Goal: Task Accomplishment & Management: Manage account settings

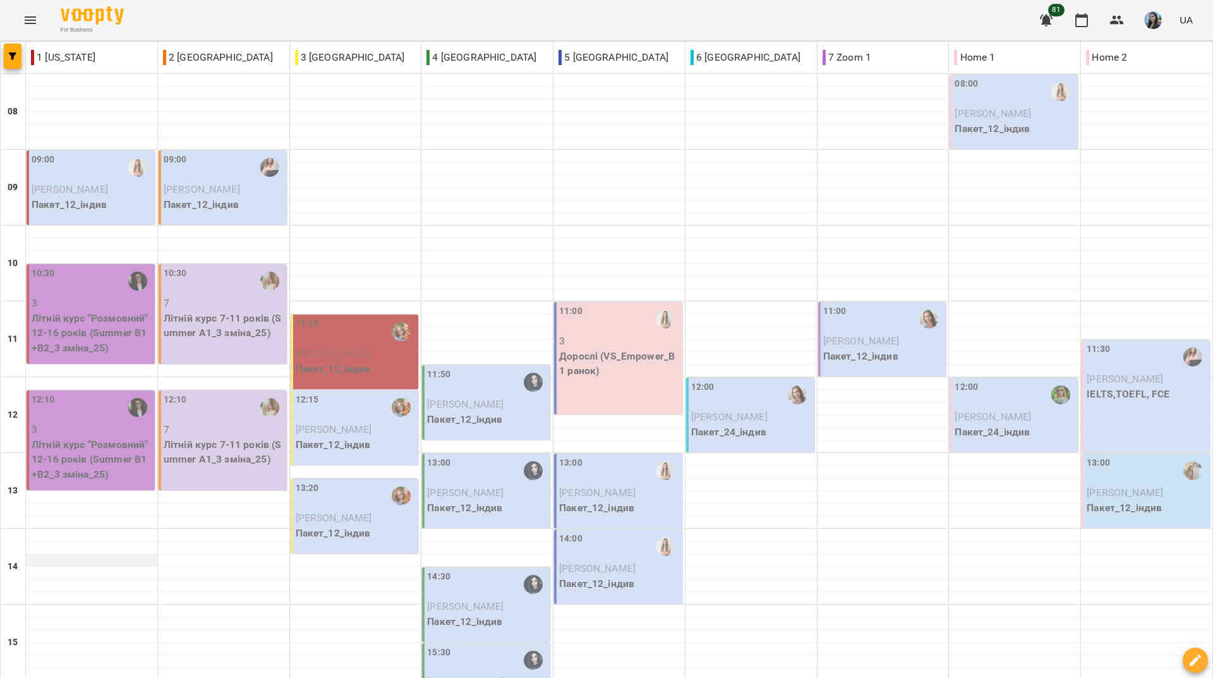
scroll to position [190, 0]
drag, startPoint x: 292, startPoint y: 19, endPoint x: 317, endPoint y: 51, distance: 40.6
click at [292, 19] on div "For Business 81 UA" at bounding box center [606, 20] width 1213 height 40
click at [408, 15] on div "For Business 81 UA" at bounding box center [606, 20] width 1213 height 40
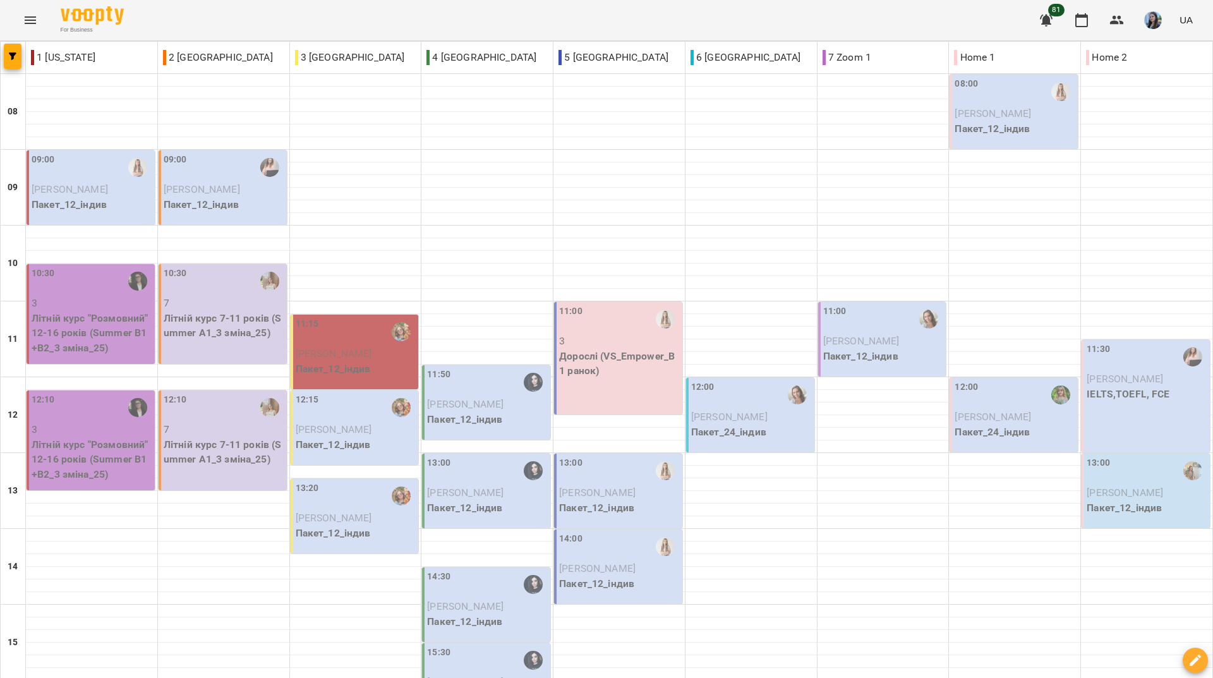
scroll to position [466, 0]
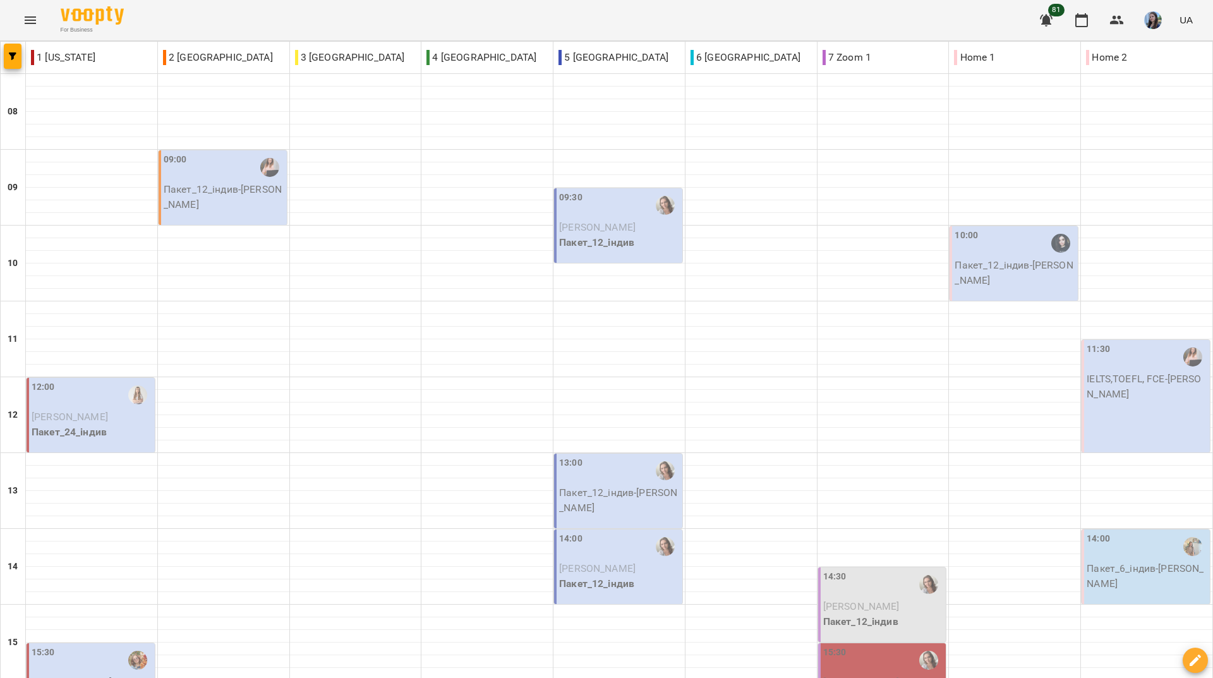
scroll to position [442, 0]
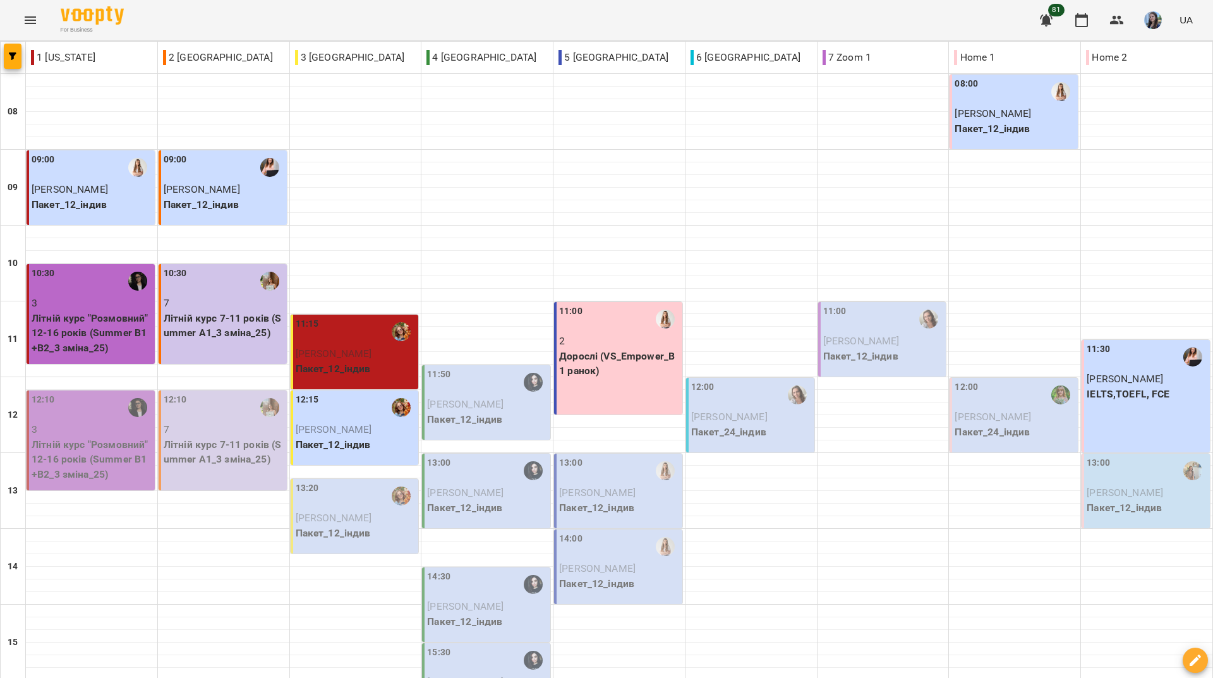
scroll to position [466, 0]
drag, startPoint x: 342, startPoint y: 28, endPoint x: 330, endPoint y: 2, distance: 28.8
click at [342, 28] on div "For Business 81 UA" at bounding box center [606, 20] width 1213 height 40
click at [463, 8] on div "For Business 81 UA" at bounding box center [606, 20] width 1213 height 40
click at [470, 25] on div "For Business 81 UA" at bounding box center [606, 20] width 1213 height 40
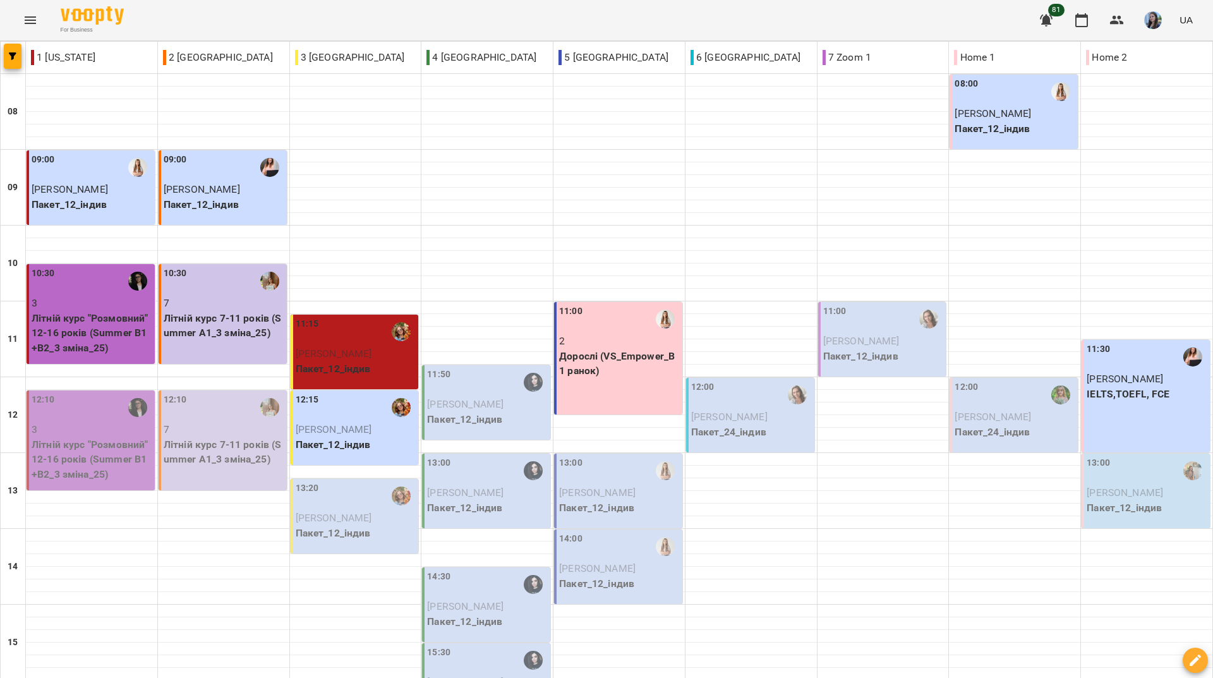
scroll to position [213, 0]
click at [491, 16] on div "For Business 81 UA" at bounding box center [606, 20] width 1213 height 40
click at [255, 37] on div "For Business 81 UA" at bounding box center [606, 20] width 1213 height 40
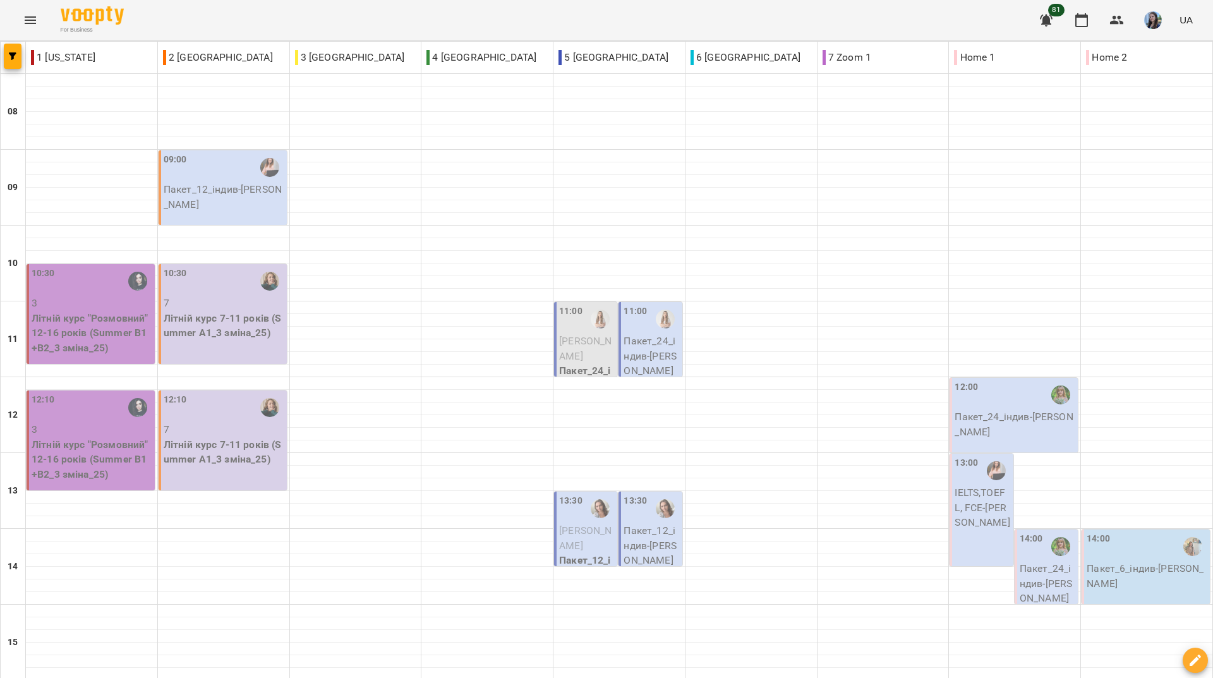
click at [531, 4] on div "For Business 81 UA" at bounding box center [606, 20] width 1213 height 40
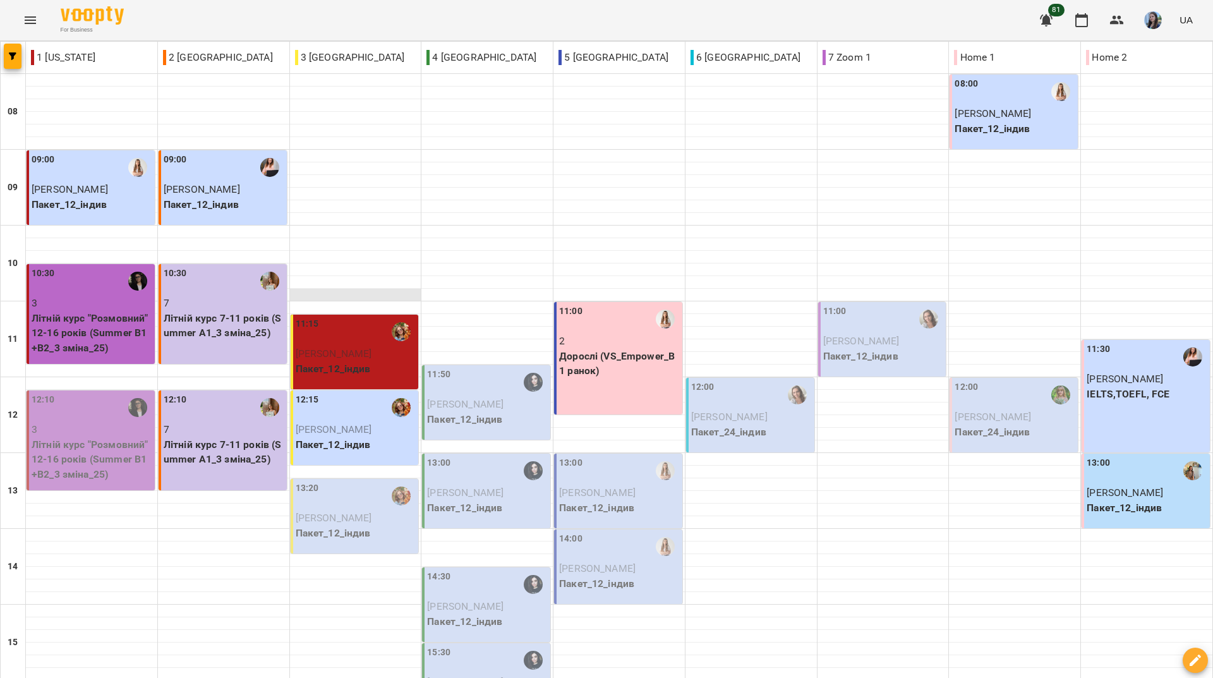
scroll to position [0, 0]
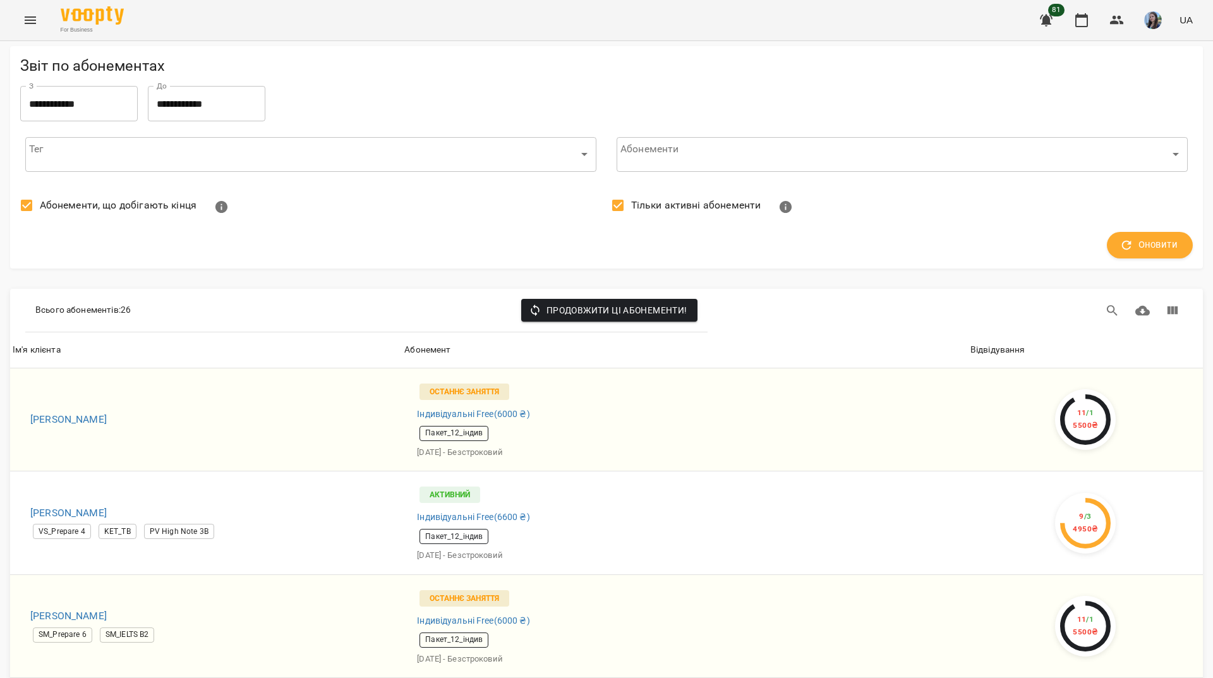
scroll to position [1429, 0]
click at [1113, 22] on icon "button" at bounding box center [1117, 20] width 14 height 9
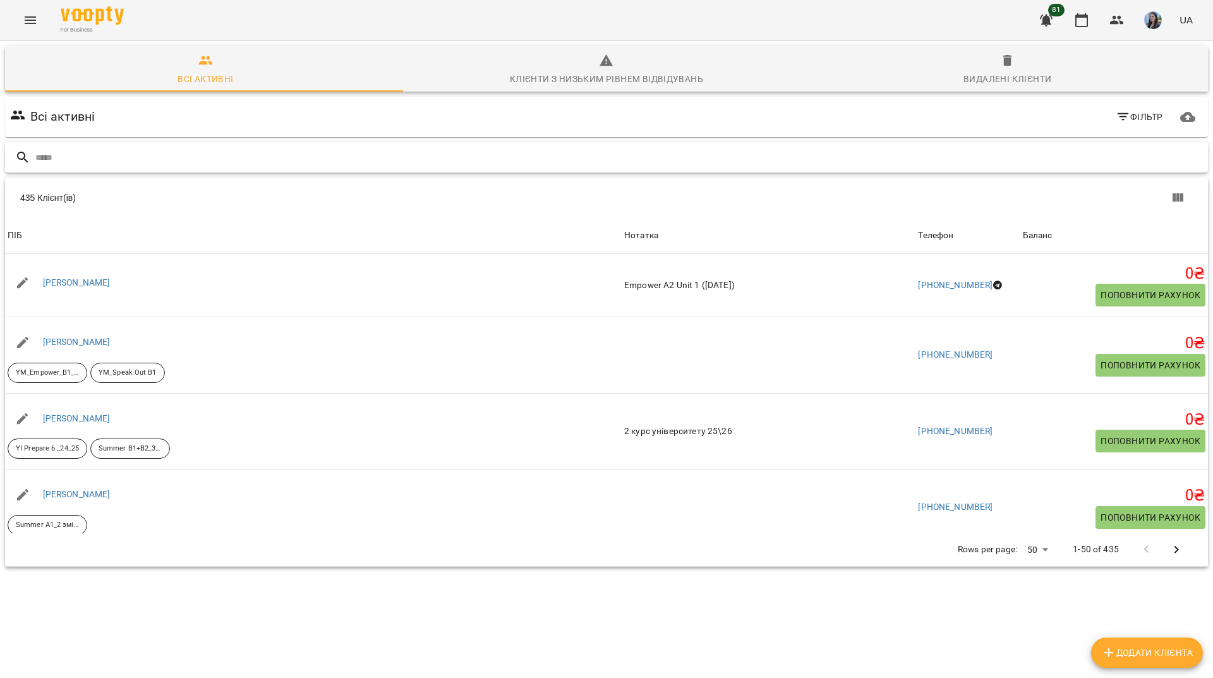
click at [302, 159] on input "text" at bounding box center [619, 157] width 1168 height 21
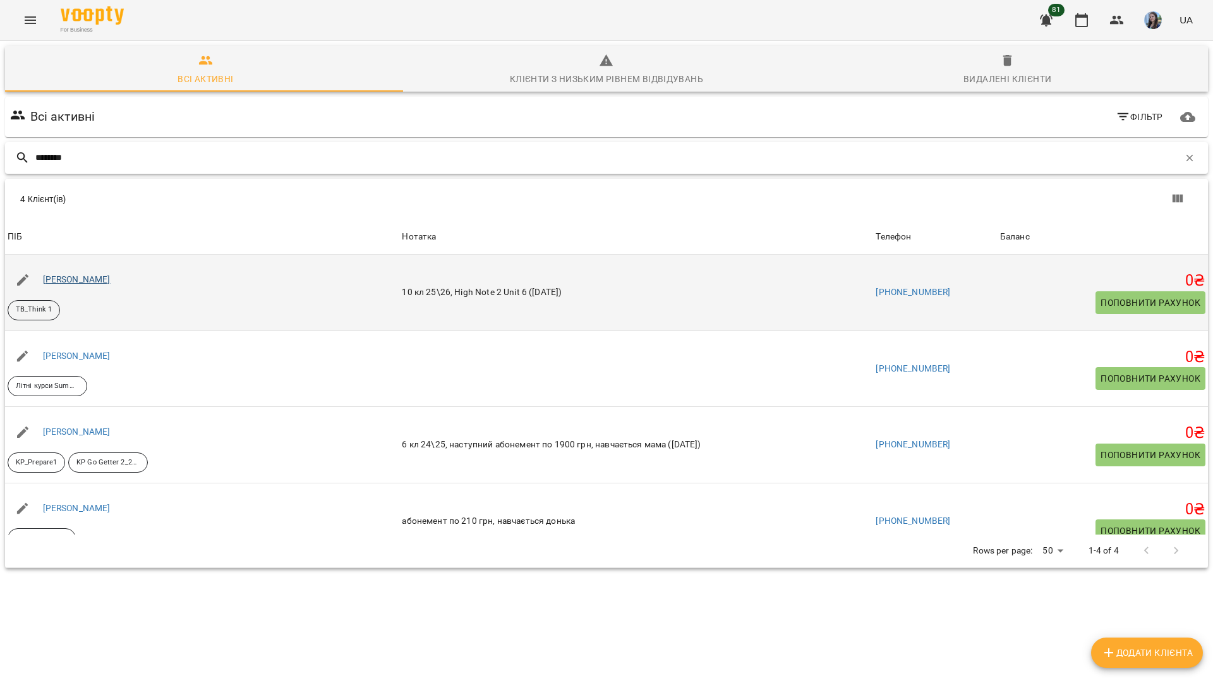
type input "********"
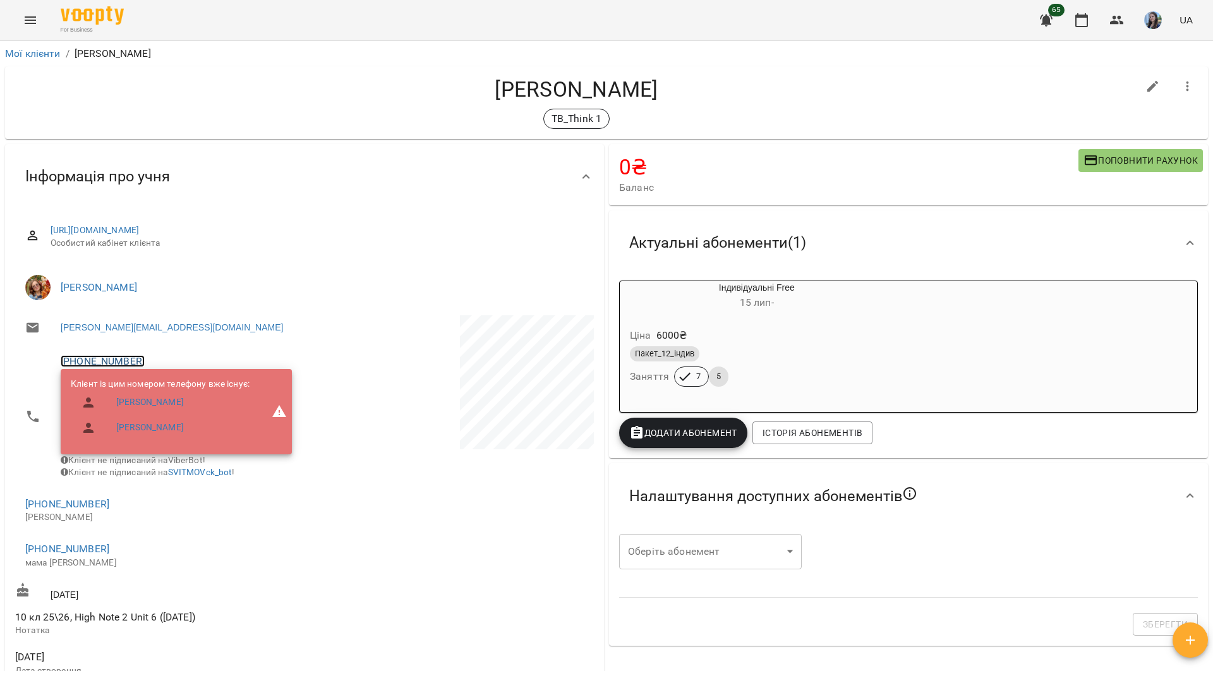
click at [101, 361] on link "+380678626299" at bounding box center [103, 361] width 84 height 12
click at [146, 387] on img at bounding box center [154, 386] width 19 height 19
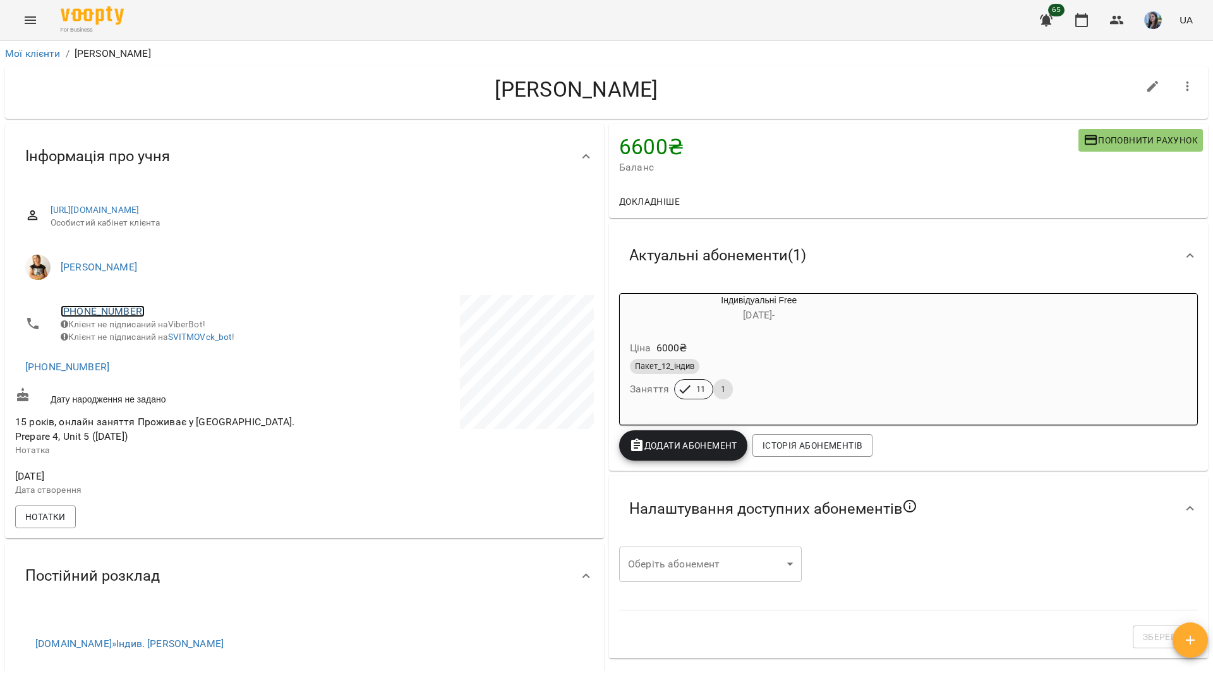
click at [128, 313] on link "+380509445512" at bounding box center [103, 311] width 84 height 12
click at [153, 343] on img at bounding box center [154, 335] width 19 height 19
click at [236, 94] on h4 "Пєнкіна Мирослава" at bounding box center [576, 89] width 1123 height 26
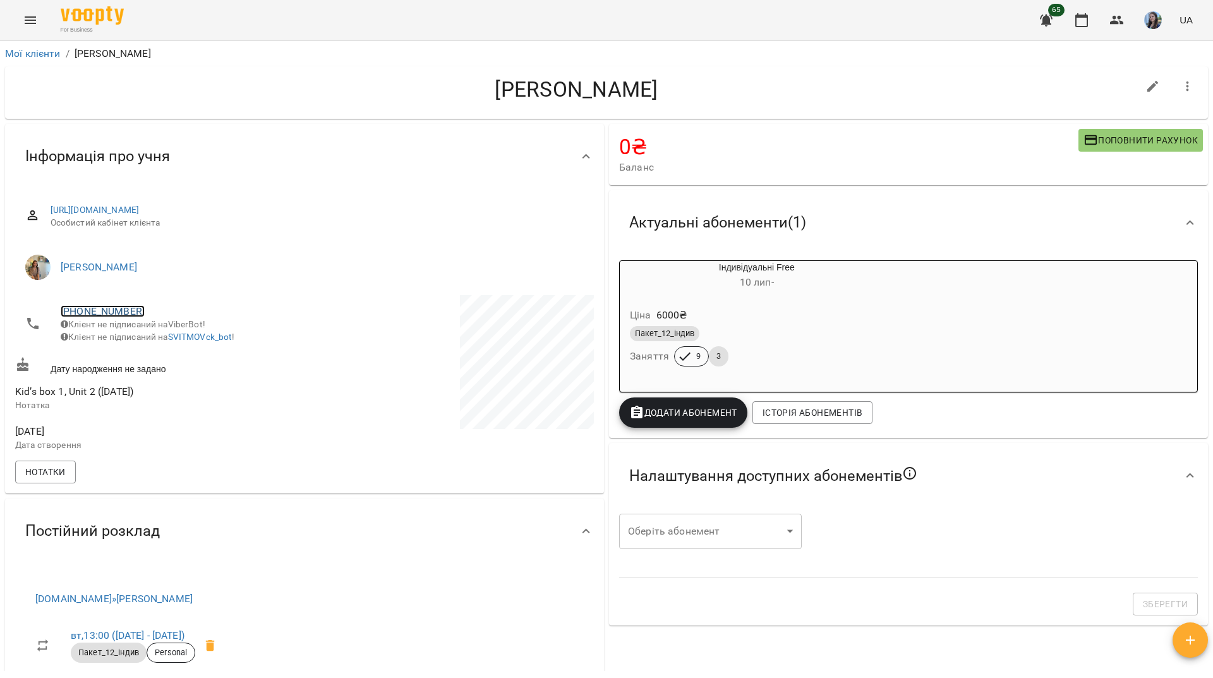
click at [129, 308] on link "+380633740030" at bounding box center [103, 311] width 84 height 12
click at [155, 339] on img at bounding box center [154, 335] width 19 height 19
click at [238, 20] on div "For Business 65 UA" at bounding box center [606, 20] width 1213 height 40
click at [116, 315] on link "+380633740030" at bounding box center [103, 311] width 84 height 12
click at [157, 339] on img at bounding box center [154, 335] width 19 height 19
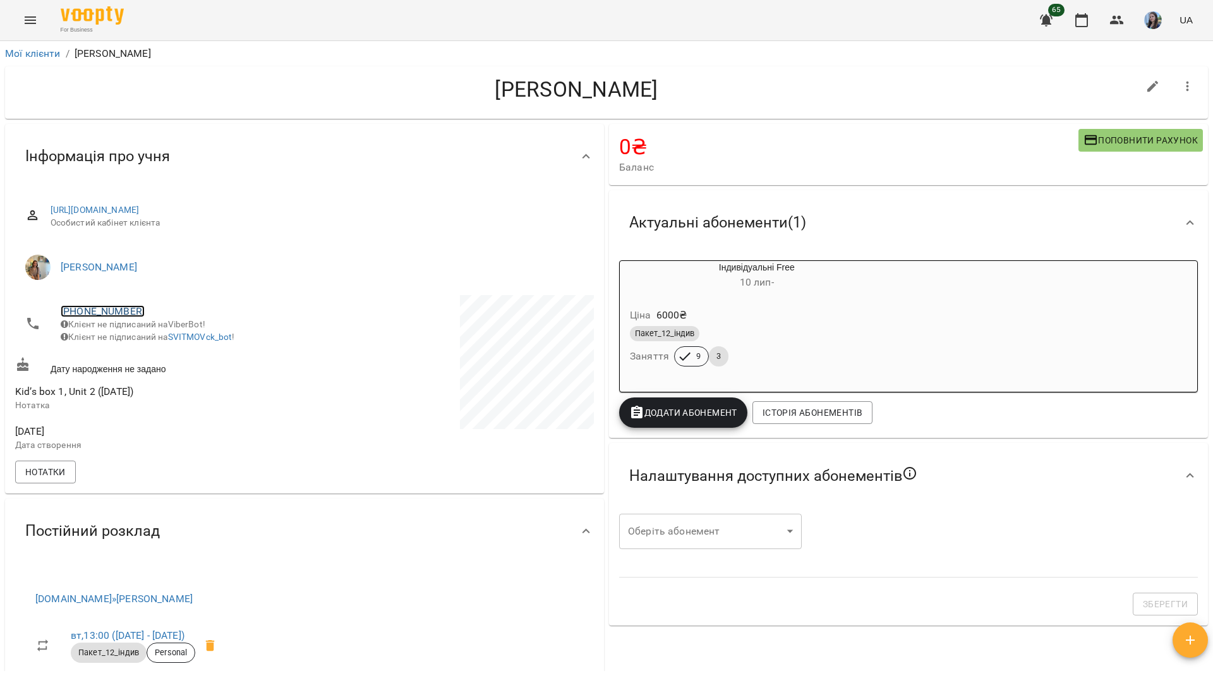
click at [126, 317] on link "+380633740030" at bounding box center [103, 311] width 84 height 12
click at [151, 338] on img at bounding box center [154, 335] width 19 height 19
click at [137, 87] on h4 "Лисенко Марк" at bounding box center [576, 89] width 1123 height 26
drag, startPoint x: 173, startPoint y: 89, endPoint x: 223, endPoint y: 141, distance: 72.4
click at [173, 89] on h4 "Лисенко Марк" at bounding box center [576, 89] width 1123 height 26
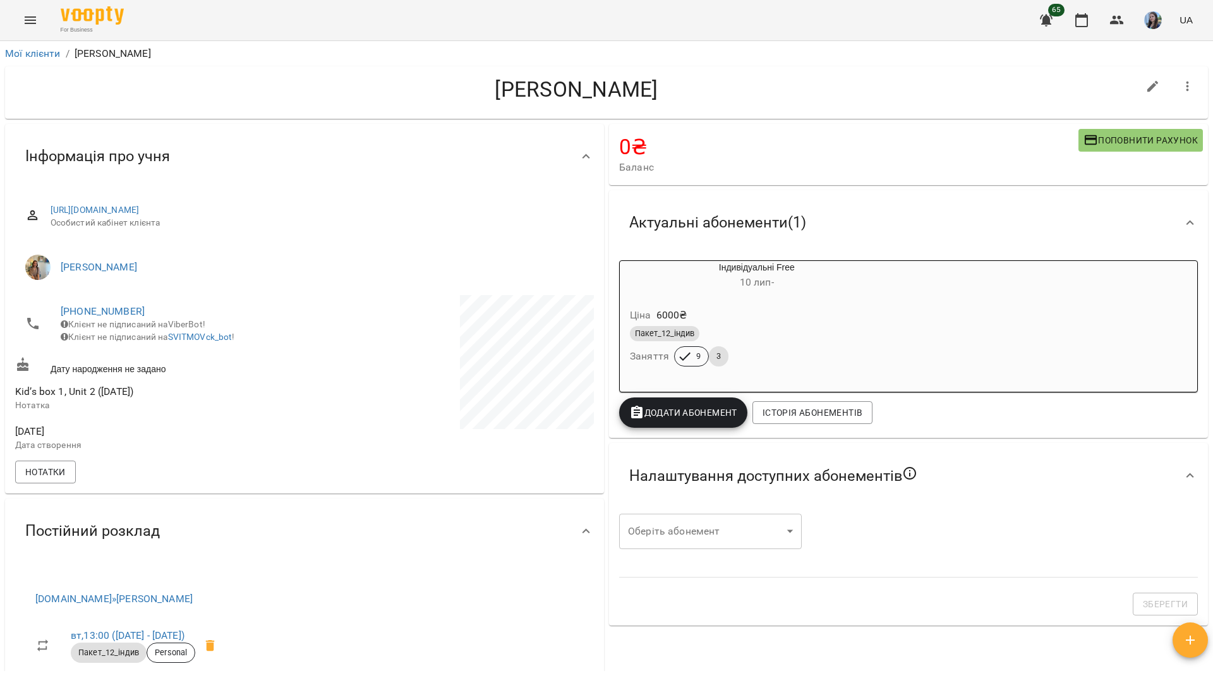
click at [360, 8] on div "For Business 65 UA" at bounding box center [606, 20] width 1213 height 40
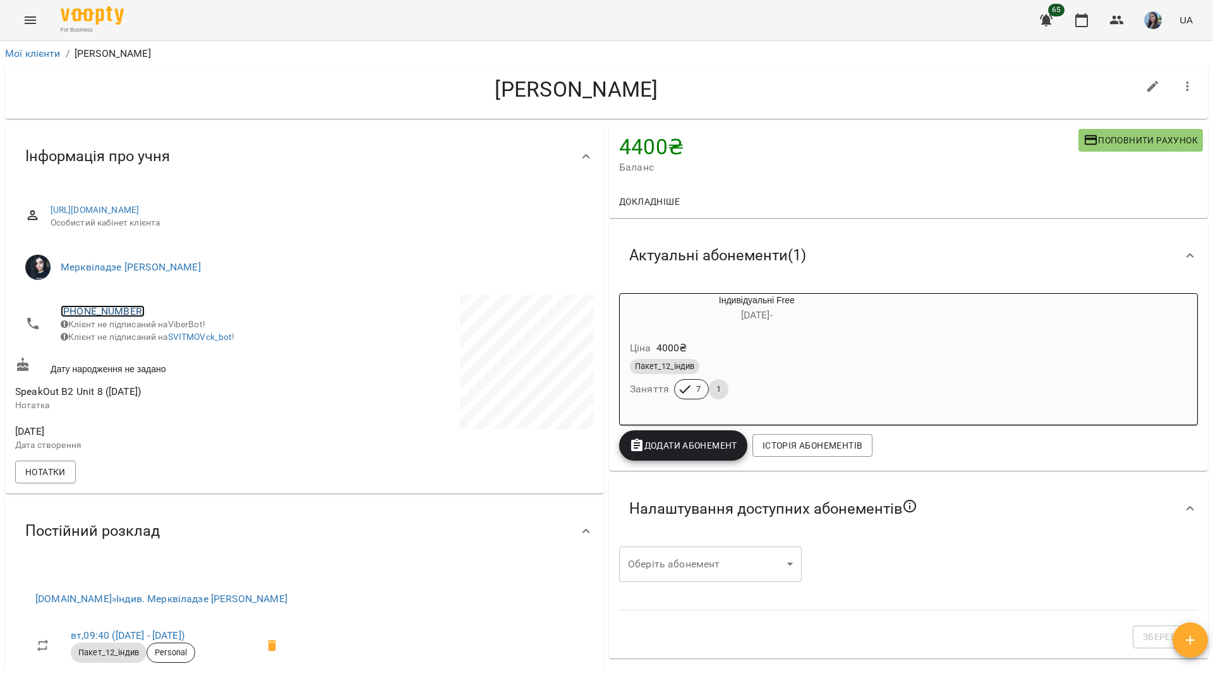
click at [124, 312] on link "[PHONE_NUMBER]" at bounding box center [103, 311] width 84 height 12
click at [148, 334] on img at bounding box center [154, 335] width 19 height 19
click at [241, 23] on div "For Business 65 UA" at bounding box center [606, 20] width 1213 height 40
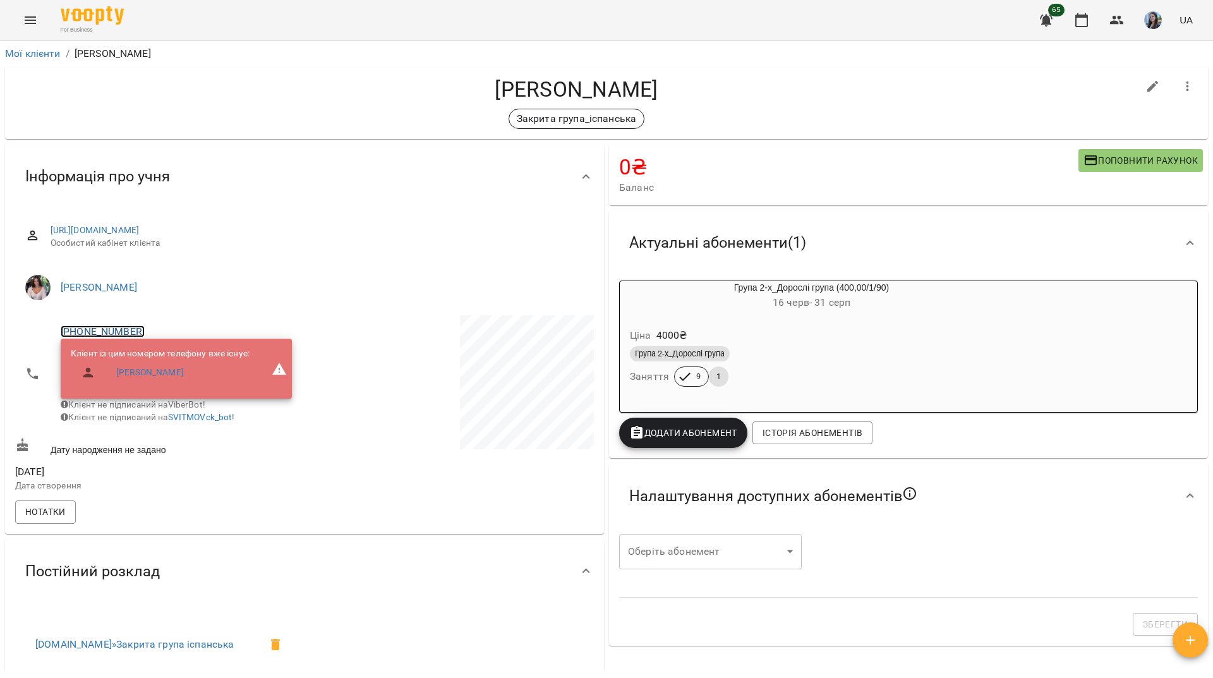
click at [109, 334] on link "[PHONE_NUMBER]" at bounding box center [103, 331] width 84 height 12
click at [260, 99] on div at bounding box center [606, 339] width 1213 height 678
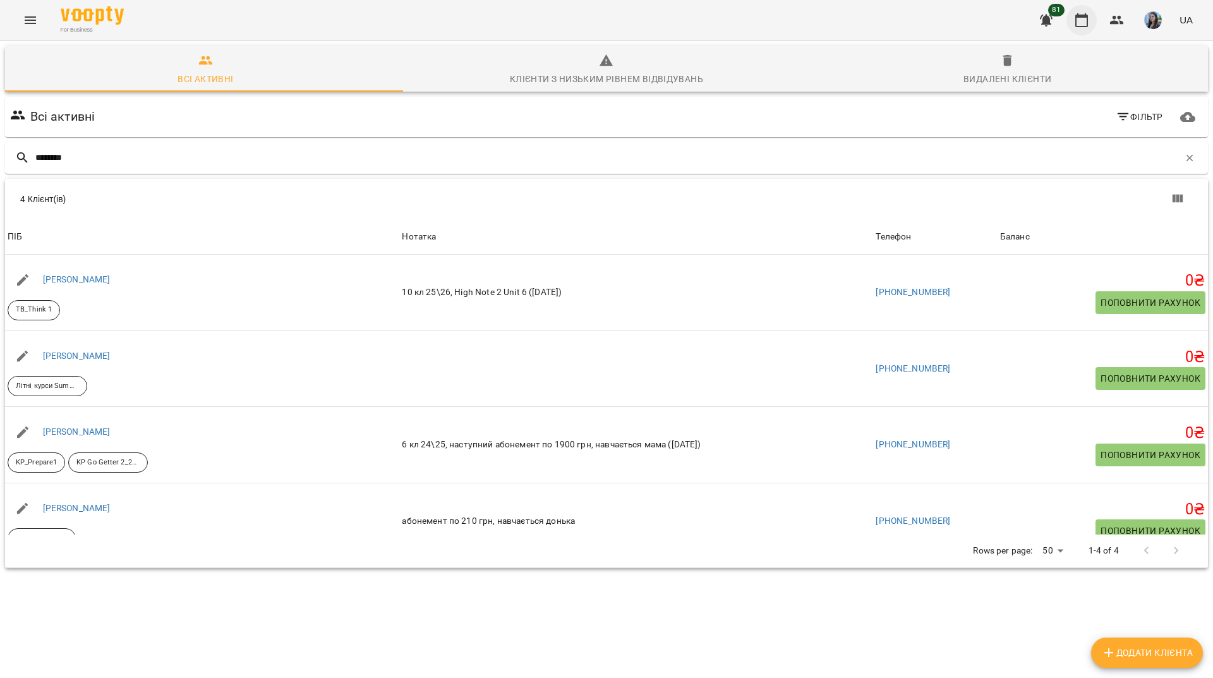
click at [1088, 20] on icon "button" at bounding box center [1081, 20] width 15 height 15
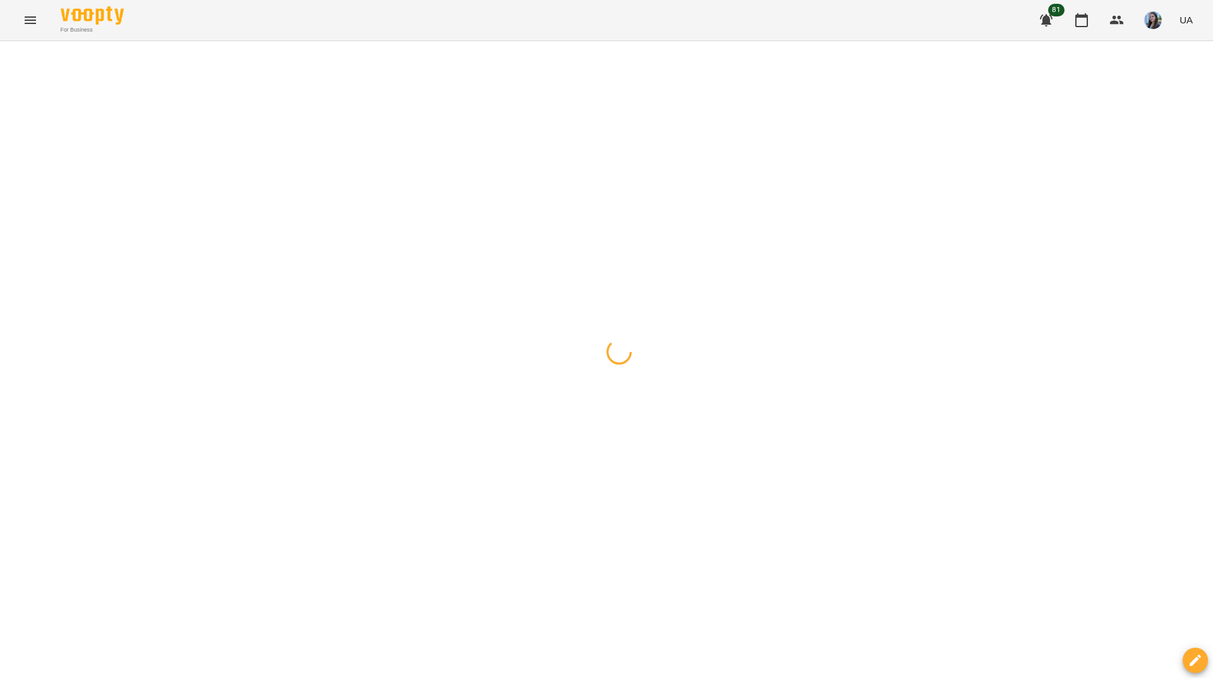
click at [1052, 23] on icon "button" at bounding box center [1046, 20] width 15 height 15
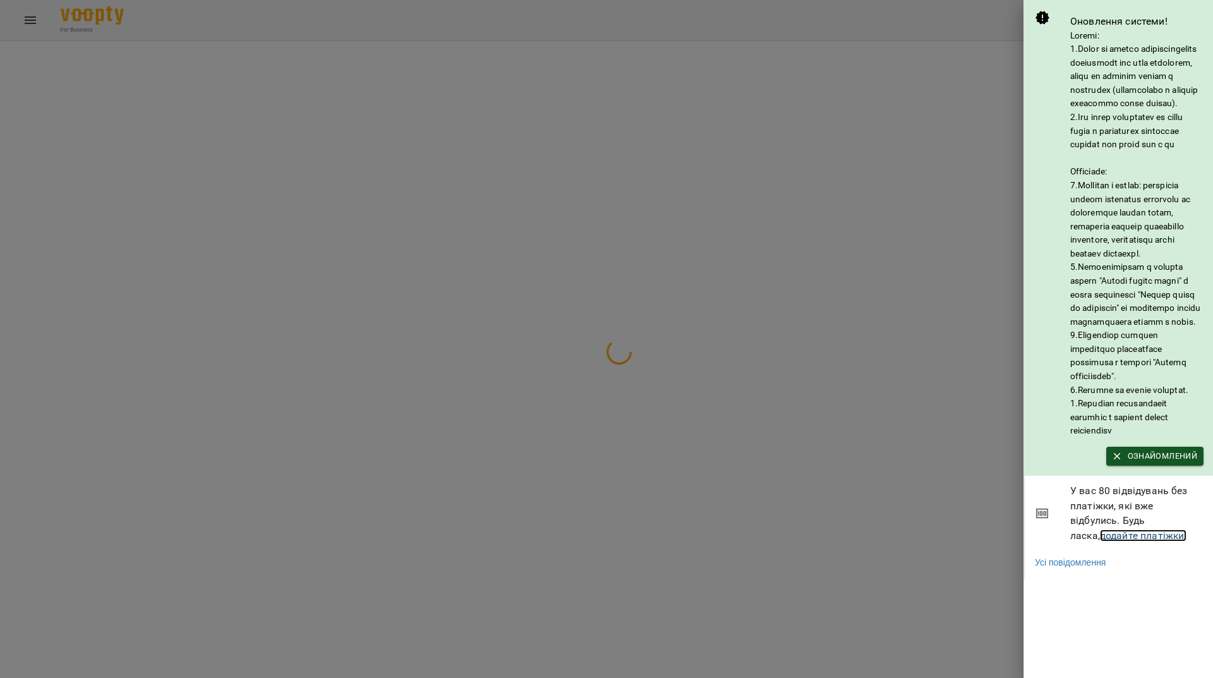
click at [1117, 542] on link "додайте платіжки!" at bounding box center [1143, 536] width 87 height 12
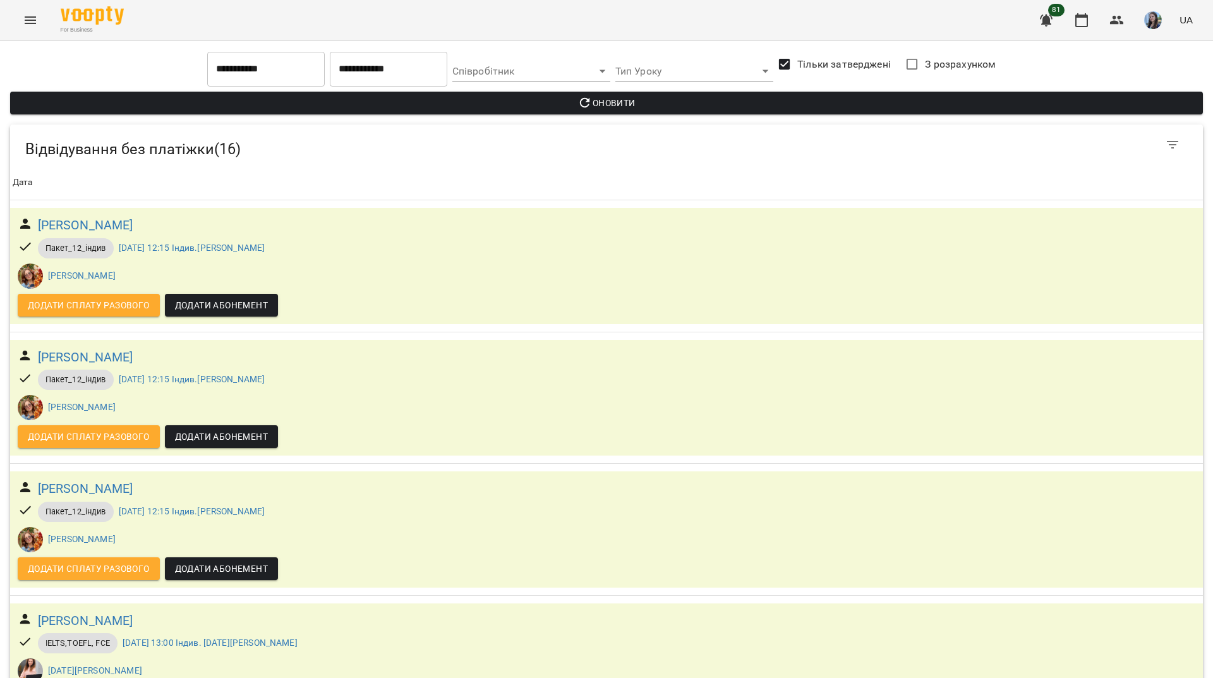
scroll to position [1577, 0]
click at [1120, 23] on icon "button" at bounding box center [1117, 20] width 15 height 15
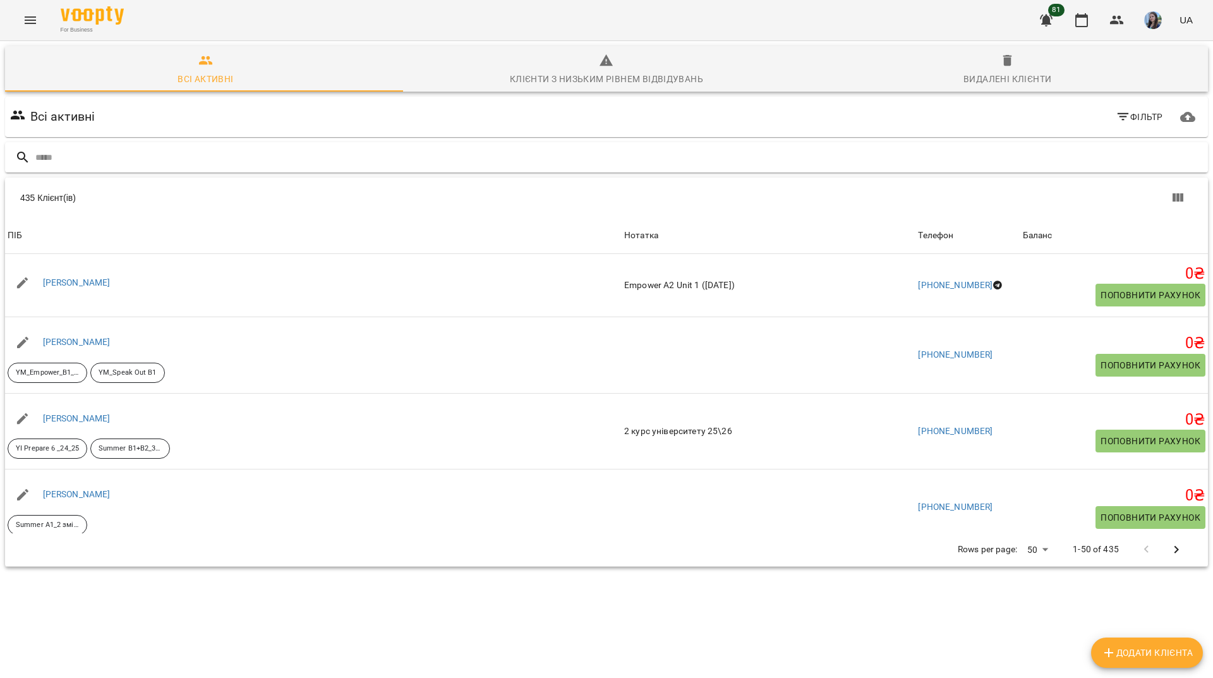
click at [434, 154] on input "text" at bounding box center [619, 157] width 1168 height 21
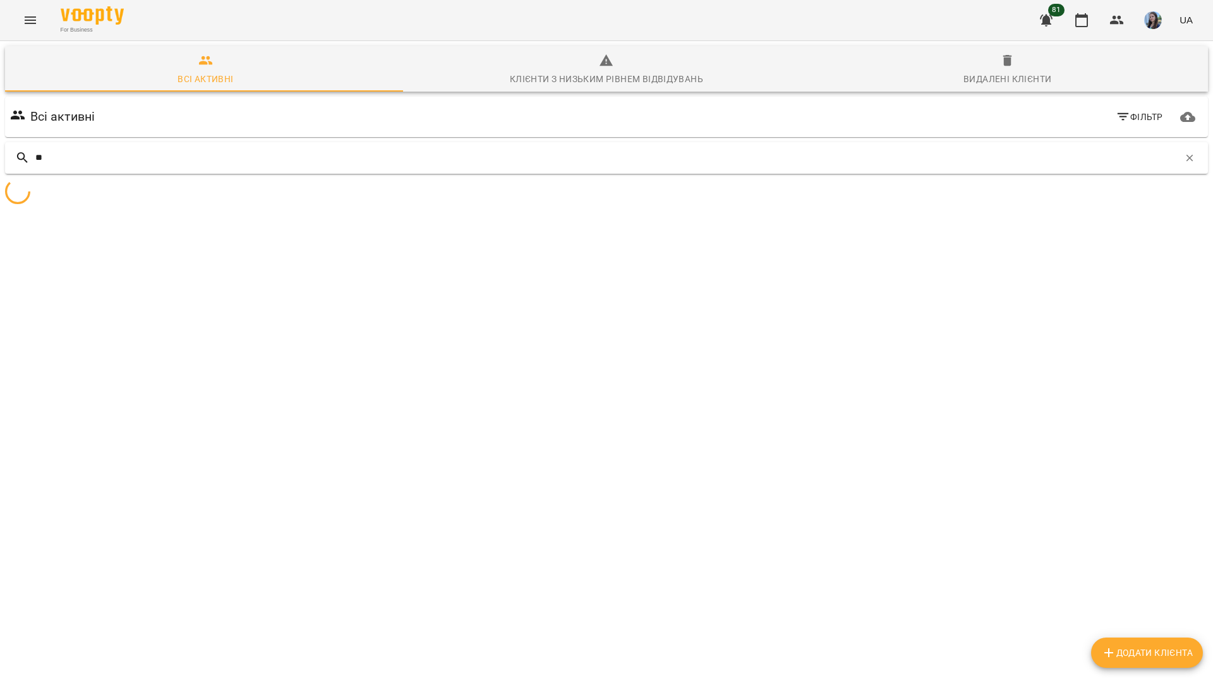
type input "*"
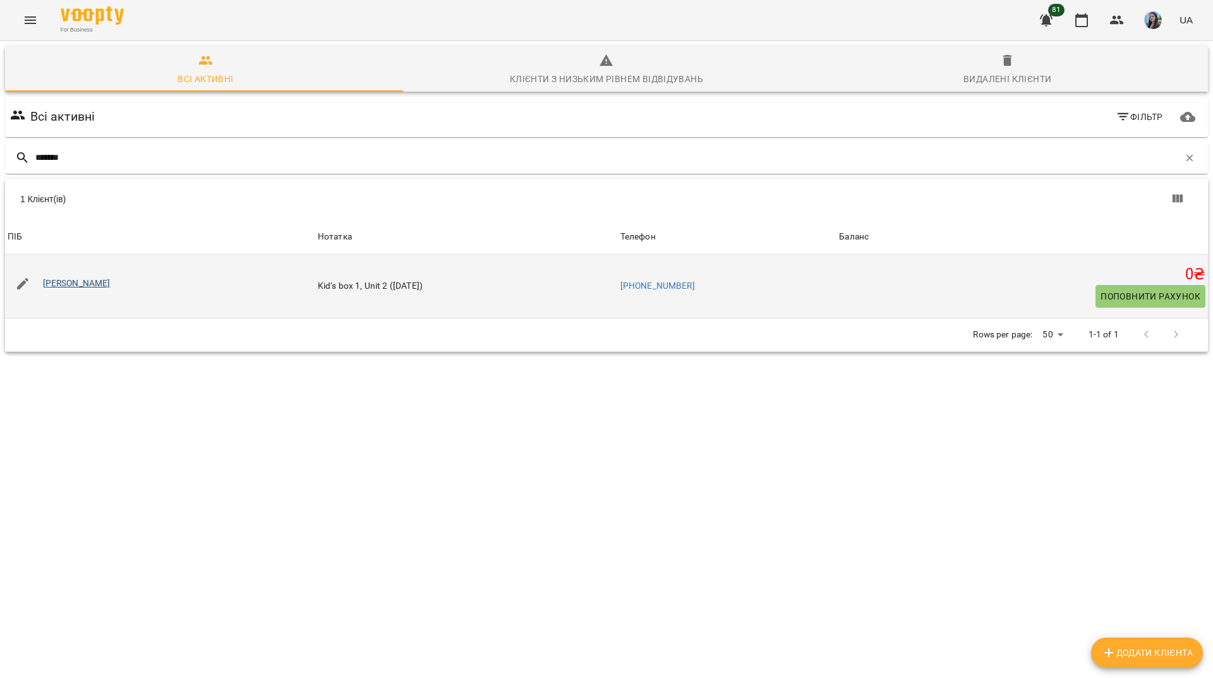
type input "*******"
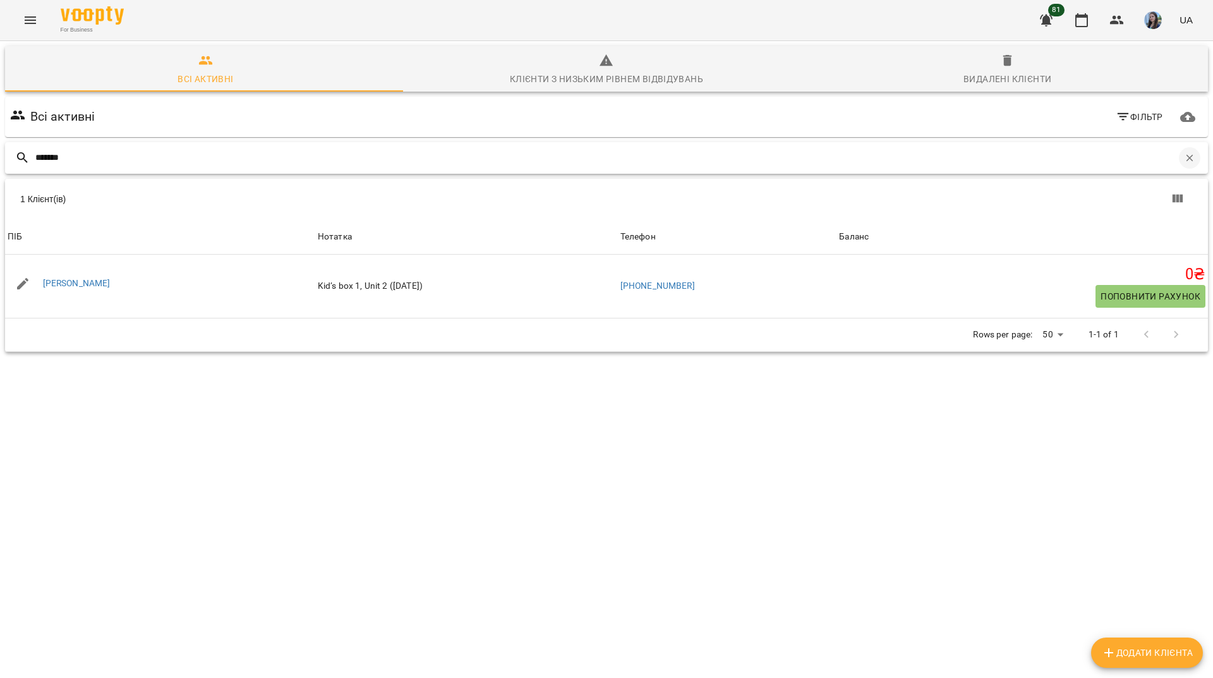
click at [1184, 157] on icon "button" at bounding box center [1189, 157] width 11 height 11
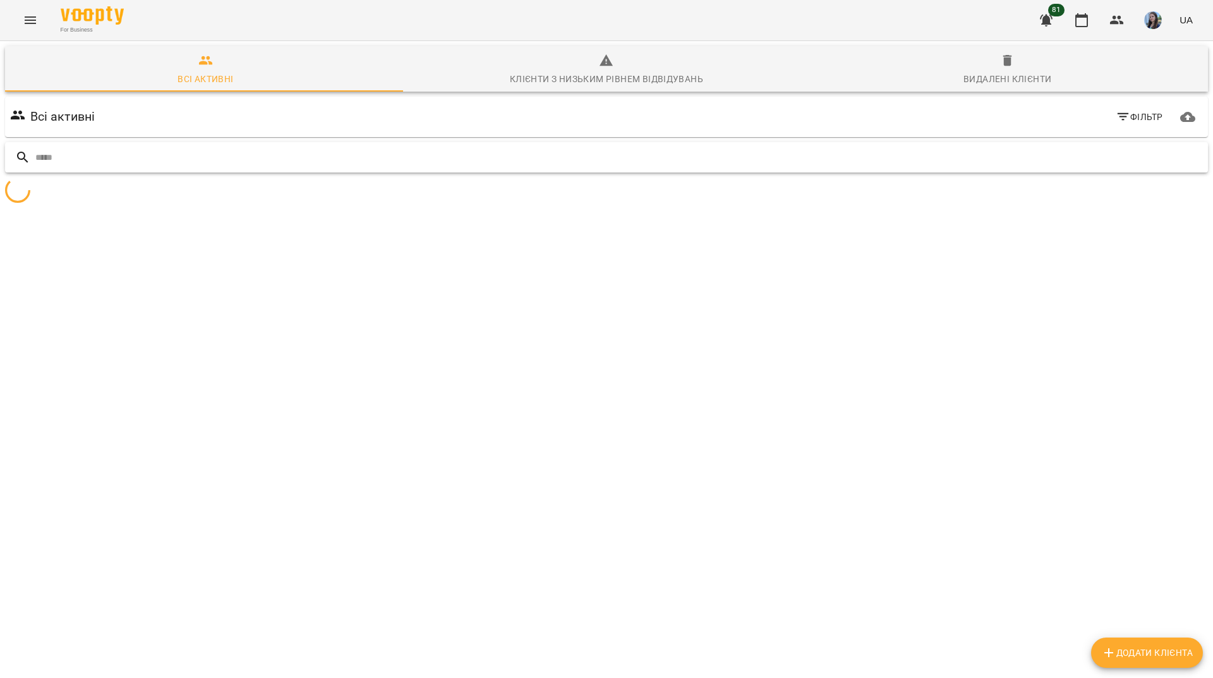
click at [1132, 151] on input "text" at bounding box center [619, 157] width 1168 height 21
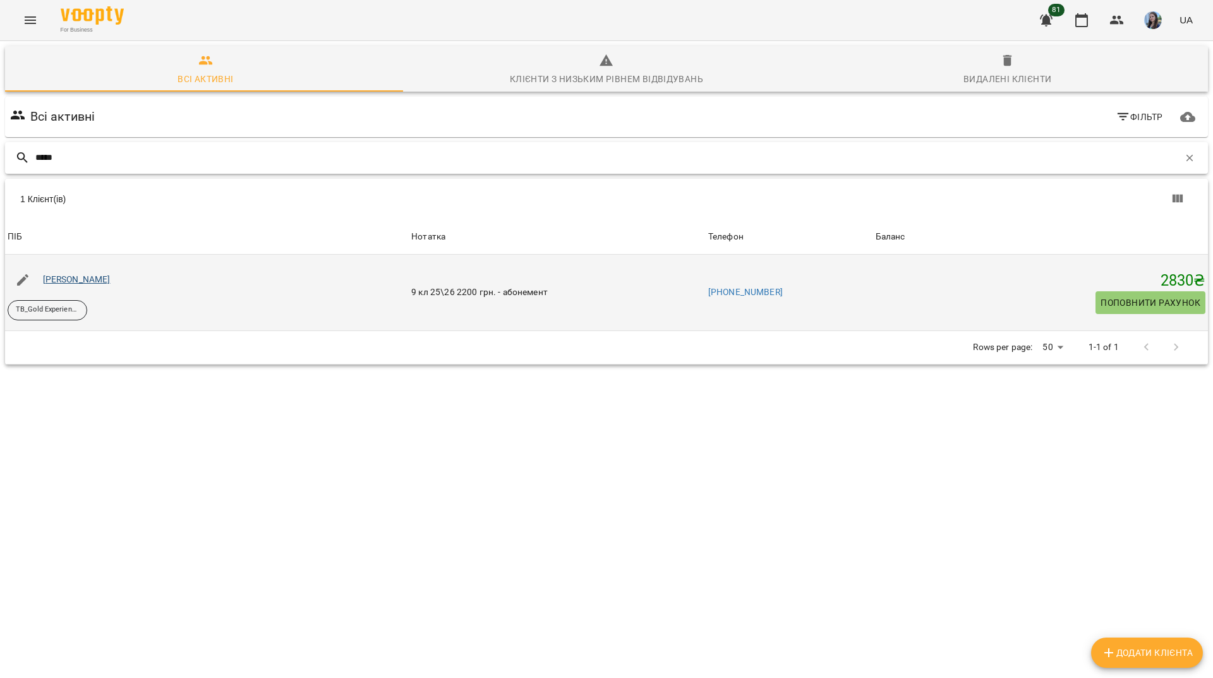
type input "*****"
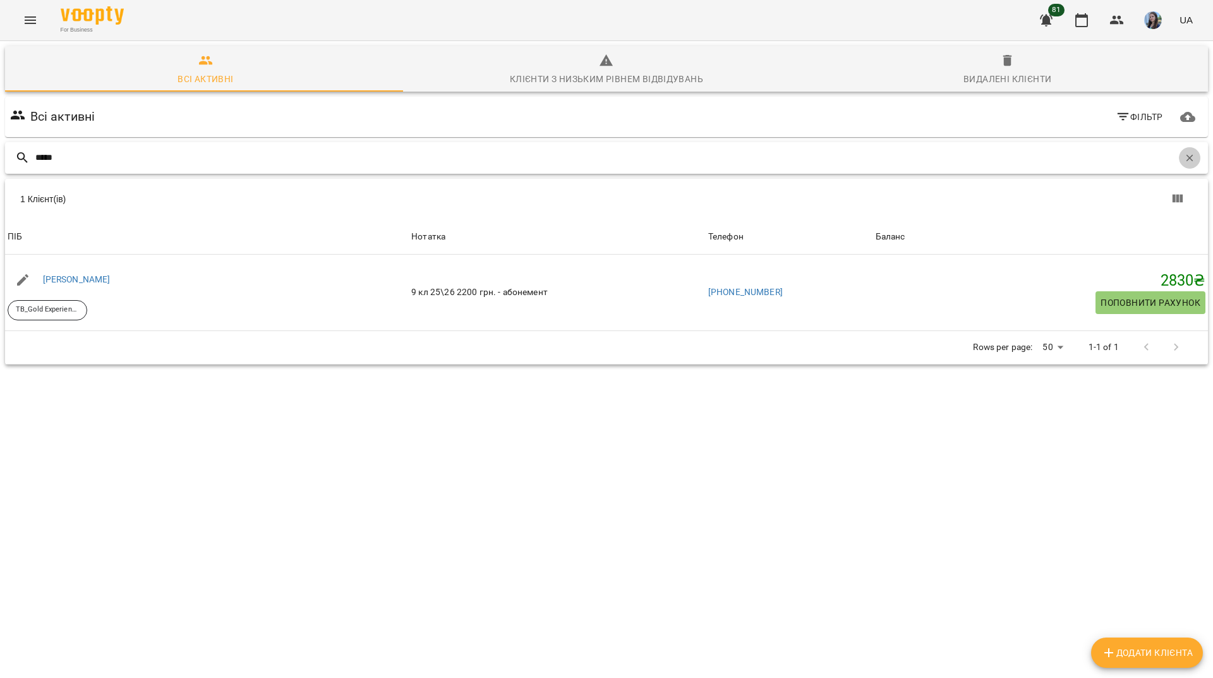
drag, startPoint x: 1187, startPoint y: 162, endPoint x: 787, endPoint y: 123, distance: 401.9
click at [1185, 162] on button "button" at bounding box center [1189, 157] width 21 height 21
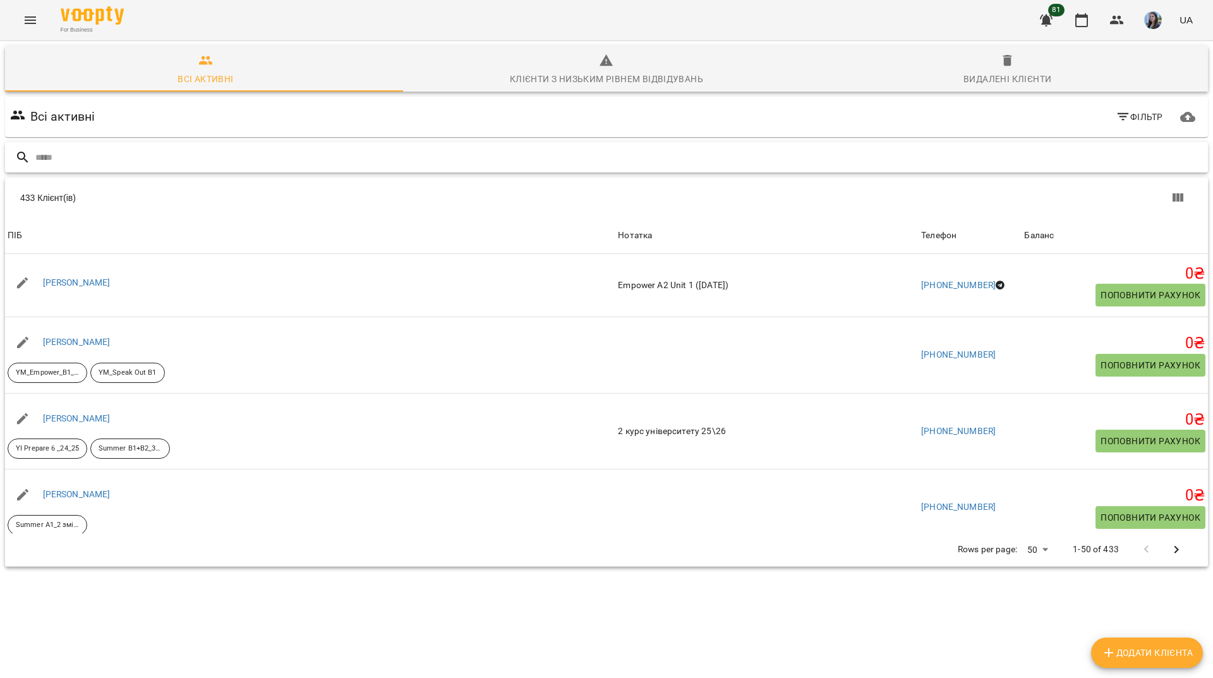
click at [396, 149] on input "text" at bounding box center [619, 157] width 1168 height 21
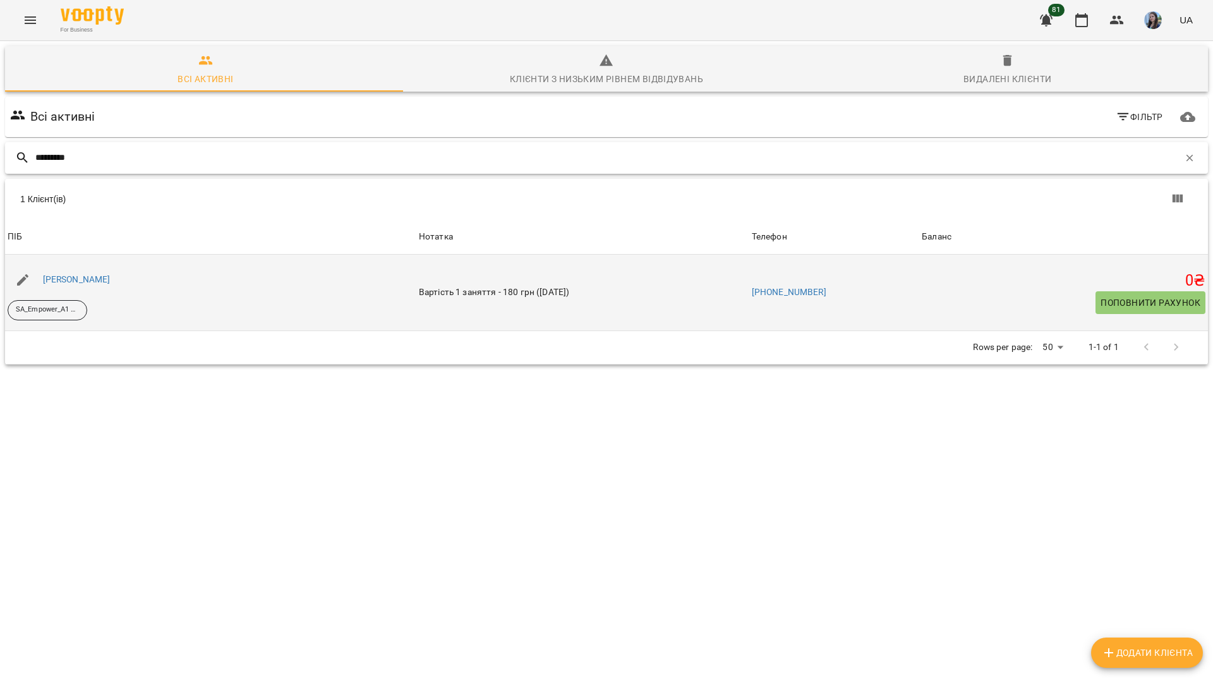
type input "********"
drag, startPoint x: 80, startPoint y: 285, endPoint x: 66, endPoint y: 277, distance: 16.7
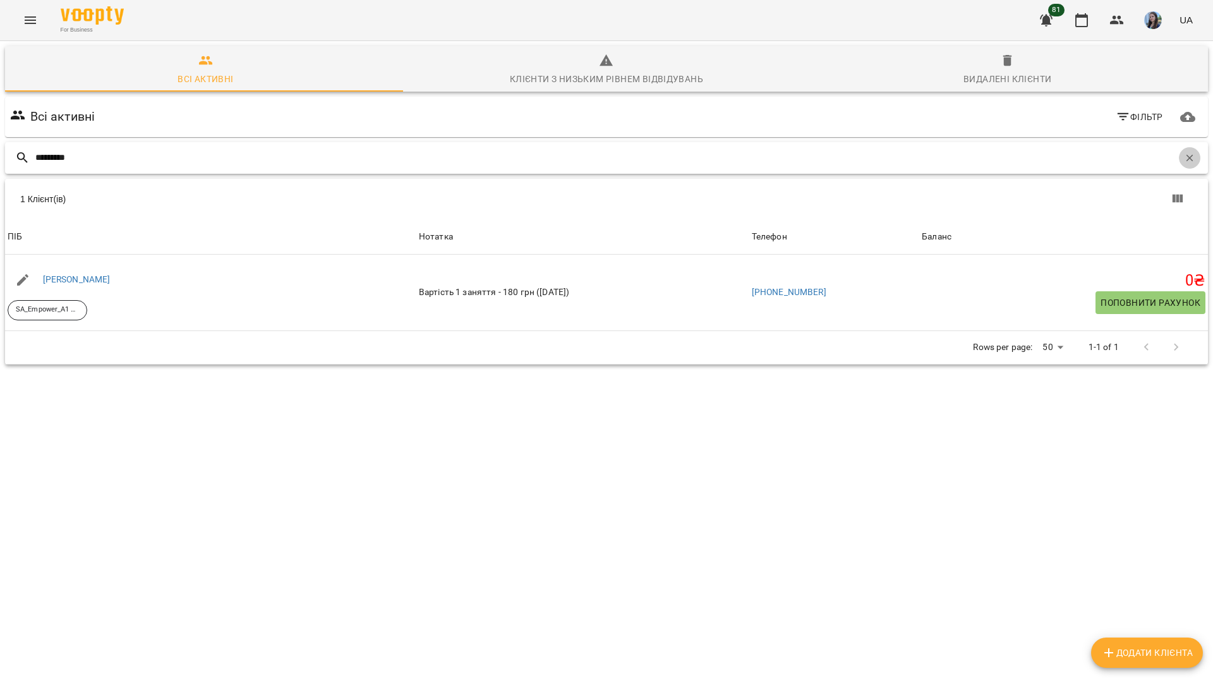
click at [1184, 154] on icon "button" at bounding box center [1189, 157] width 11 height 11
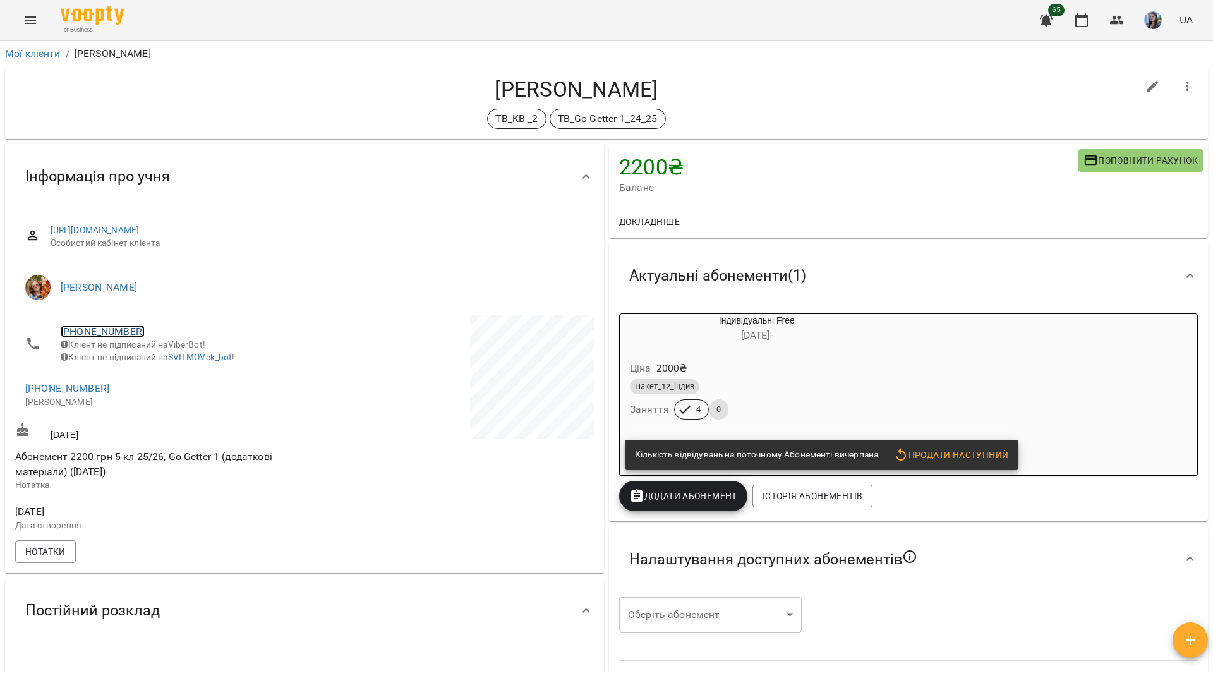
click at [120, 327] on link "[PHONE_NUMBER]" at bounding box center [103, 331] width 84 height 12
click at [145, 353] on img at bounding box center [154, 355] width 19 height 19
click at [202, 120] on div "TB_KB _2 TB_Go Getter 1_24_25" at bounding box center [576, 119] width 1123 height 20
click at [122, 336] on link "[PHONE_NUMBER]" at bounding box center [103, 331] width 84 height 12
click at [152, 353] on img at bounding box center [154, 355] width 19 height 19
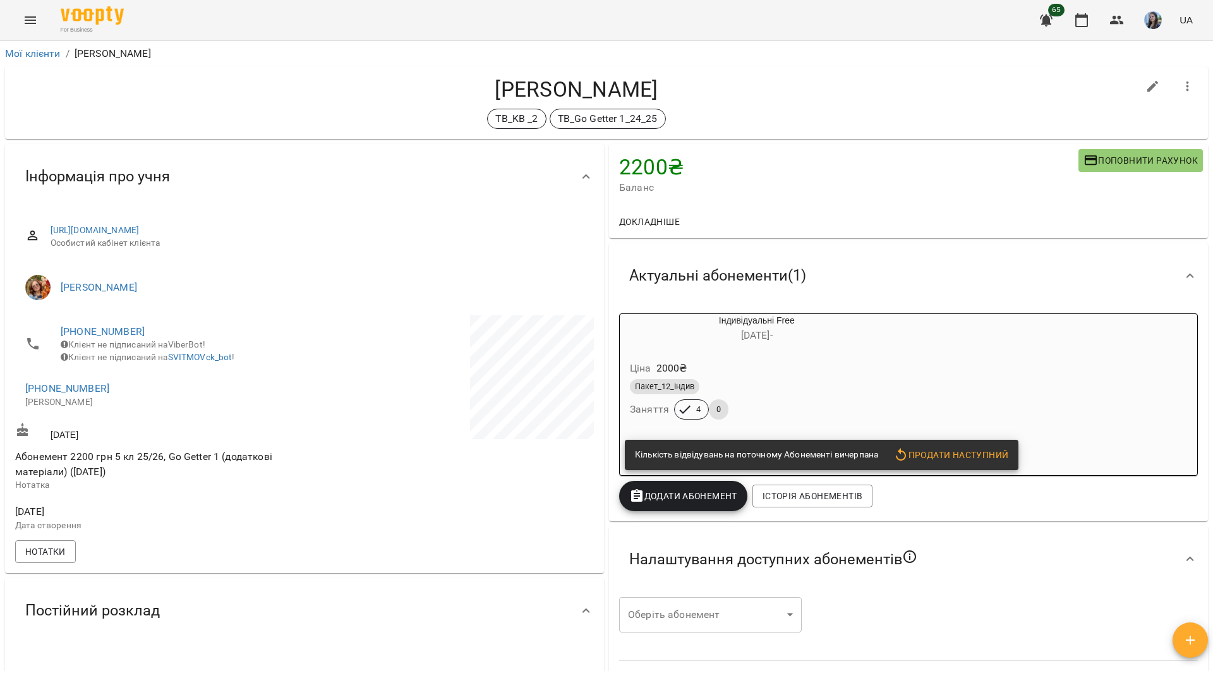
click at [226, 110] on div "TB_KB _2 TB_Go Getter 1_24_25" at bounding box center [576, 119] width 1123 height 20
click at [100, 334] on link "+380634531998" at bounding box center [103, 331] width 84 height 12
click at [154, 361] on img at bounding box center [154, 355] width 19 height 19
click at [236, 125] on div "TB_KB _2 TB_Go Getter 1_24_25" at bounding box center [576, 119] width 1123 height 20
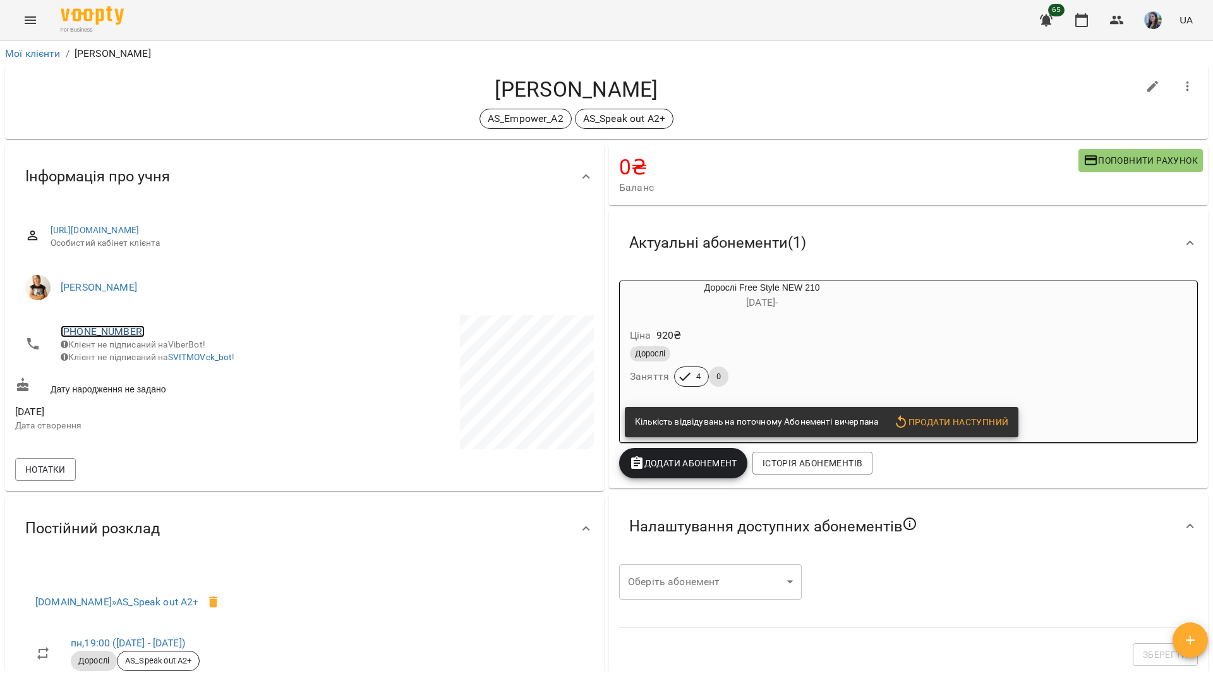
click at [119, 326] on link "[PHONE_NUMBER]" at bounding box center [103, 331] width 84 height 12
click at [159, 363] on img at bounding box center [154, 355] width 19 height 19
click at [193, 98] on h4 "[PERSON_NAME]" at bounding box center [576, 89] width 1123 height 26
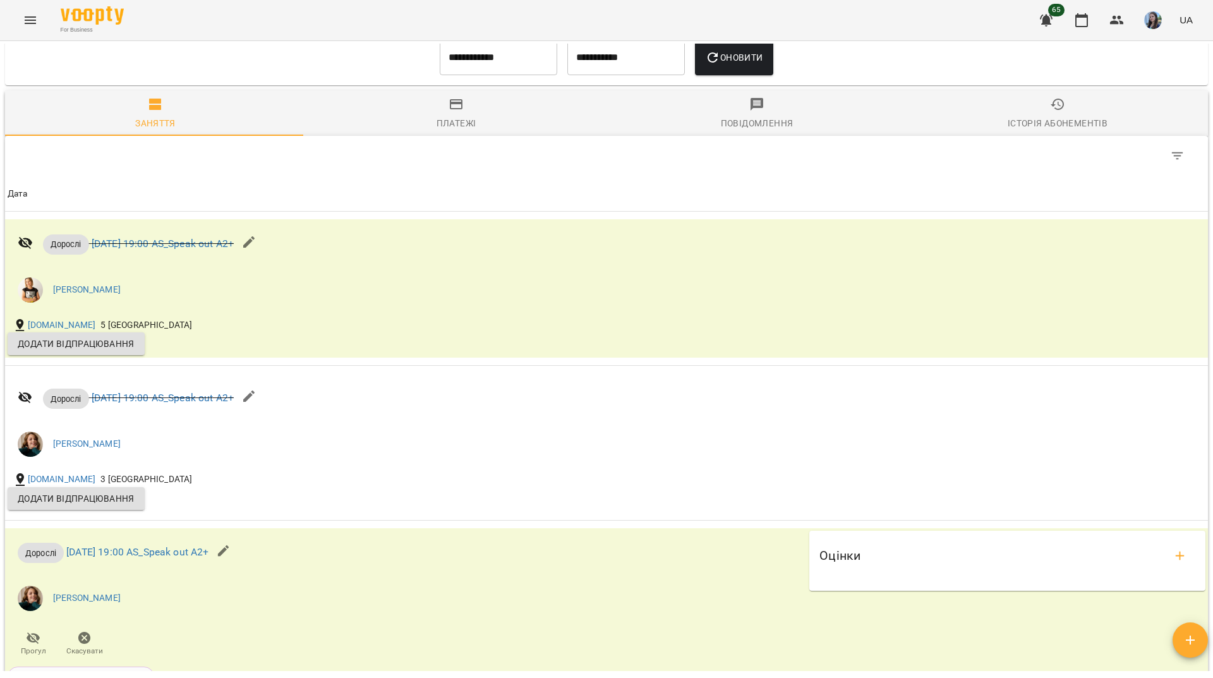
scroll to position [948, 0]
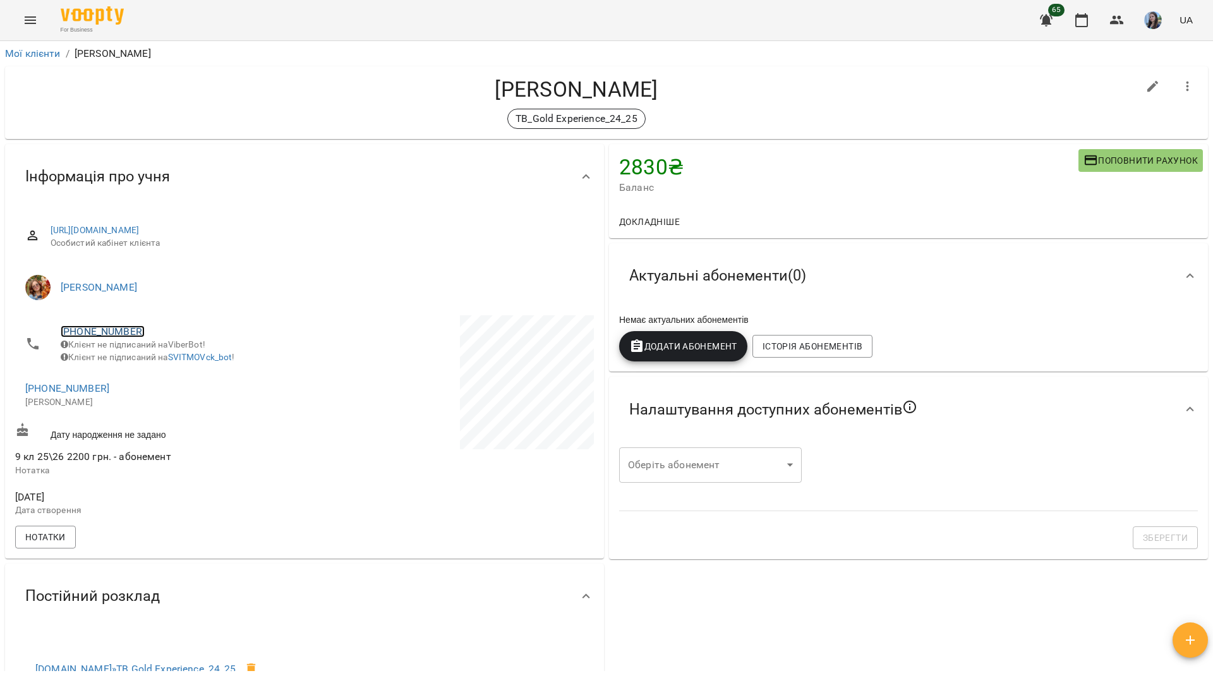
click at [129, 326] on link "+380509728420" at bounding box center [103, 331] width 84 height 12
click at [169, 356] on link at bounding box center [154, 355] width 39 height 27
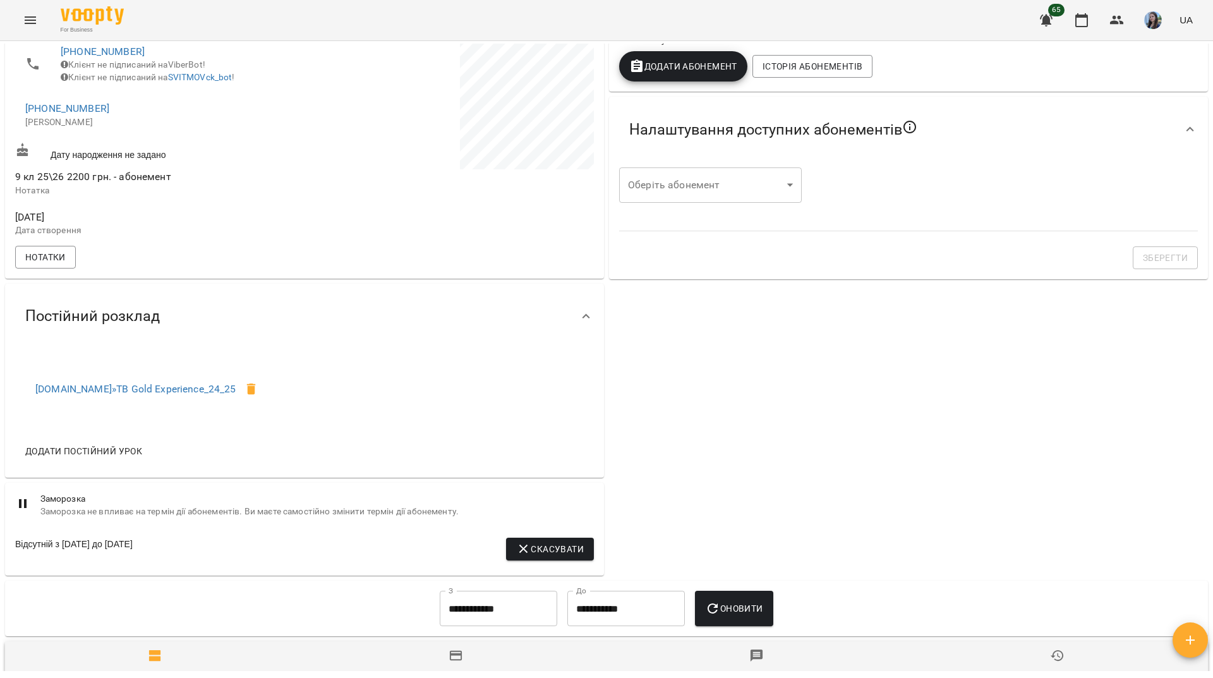
scroll to position [253, 0]
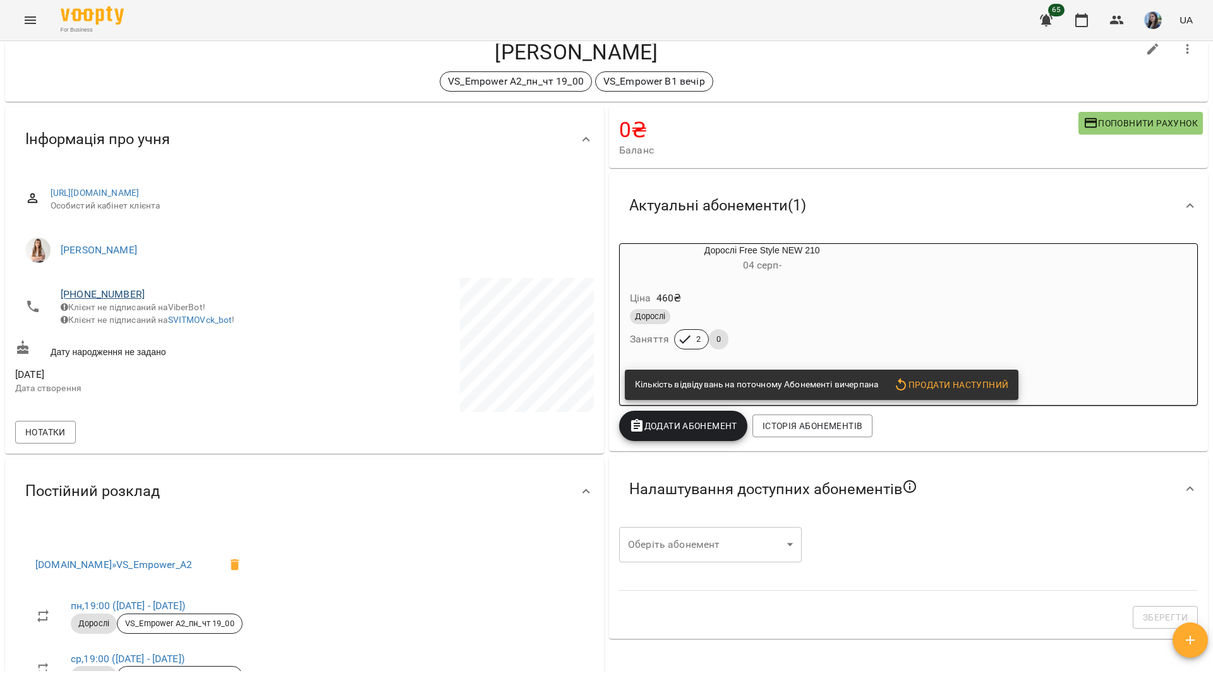
scroll to position [63, 0]
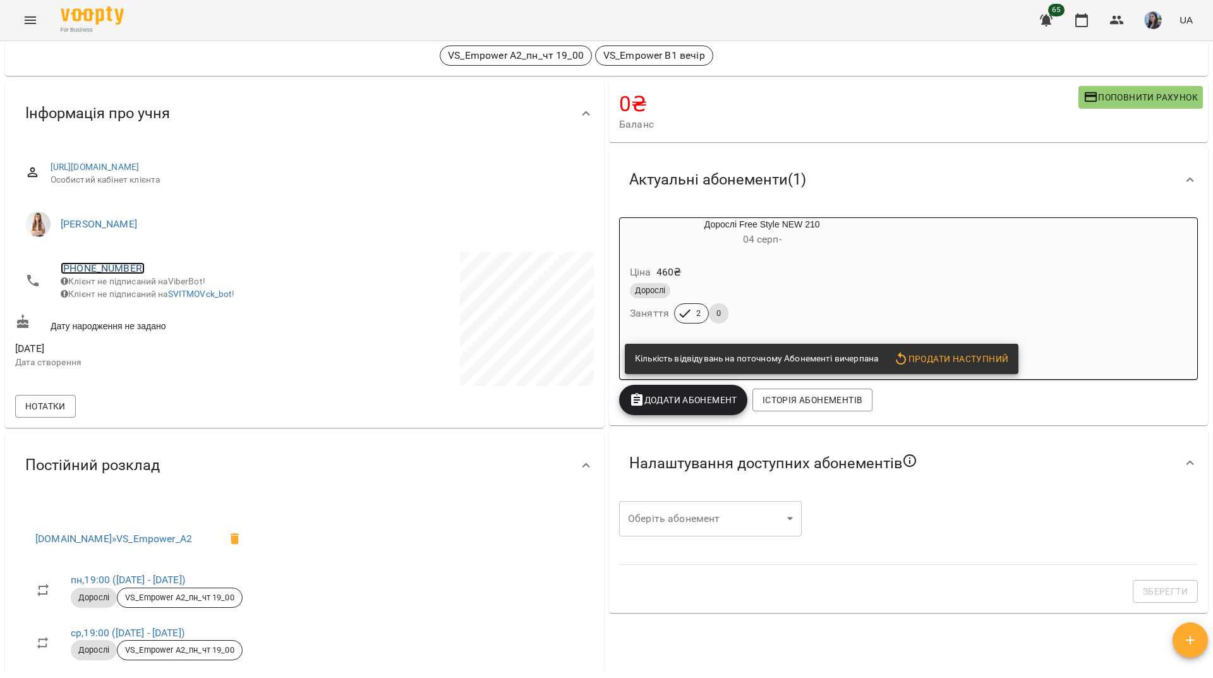
click at [127, 268] on link "+380673162252" at bounding box center [103, 268] width 84 height 12
click at [161, 298] on img at bounding box center [154, 292] width 19 height 19
click at [218, 64] on div "VS_Empower A2_пн_чт 19_00 VS_Empower B1 вечір" at bounding box center [576, 55] width 1123 height 20
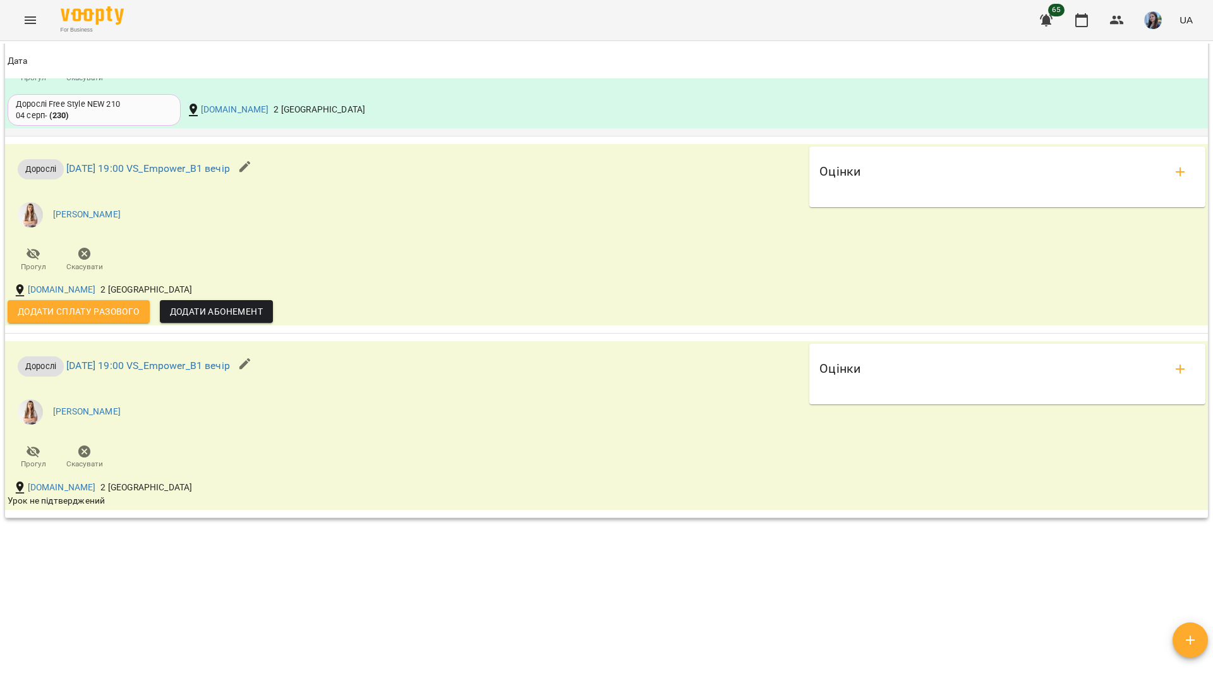
scroll to position [1192, 0]
click at [439, 32] on div "For Business 65 UA" at bounding box center [606, 20] width 1213 height 40
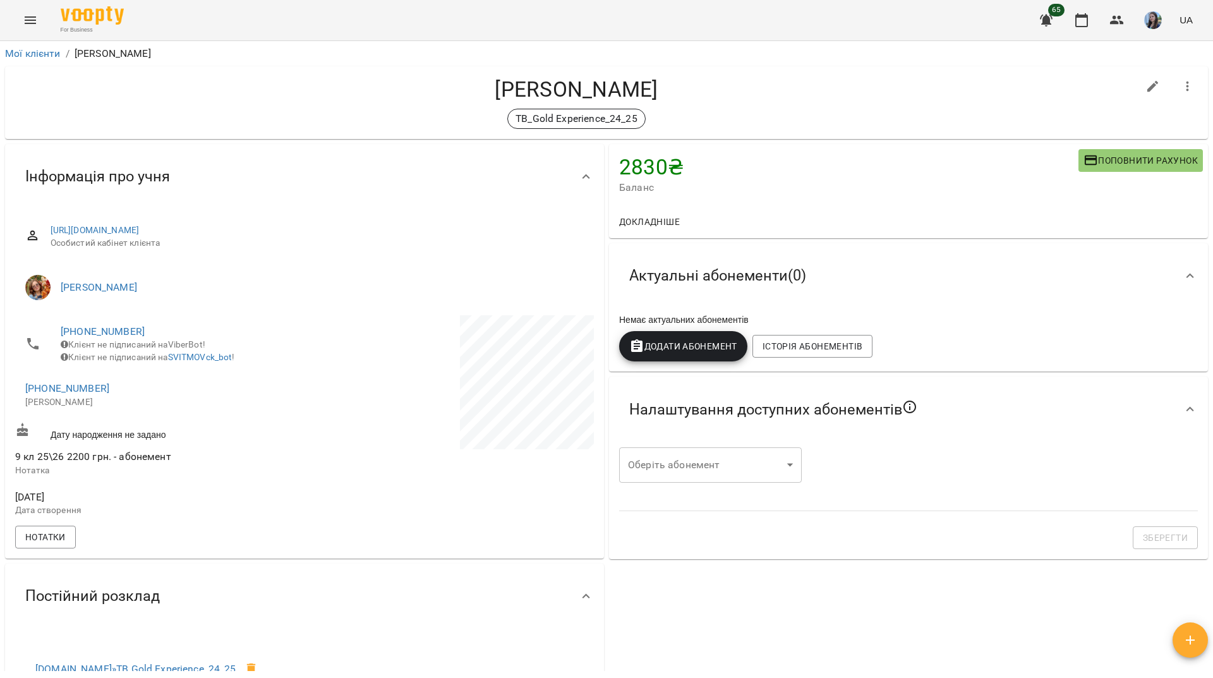
drag, startPoint x: 96, startPoint y: 325, endPoint x: 332, endPoint y: 302, distance: 237.4
click at [332, 302] on li "Божко Тетяна Олексіївна" at bounding box center [304, 287] width 579 height 35
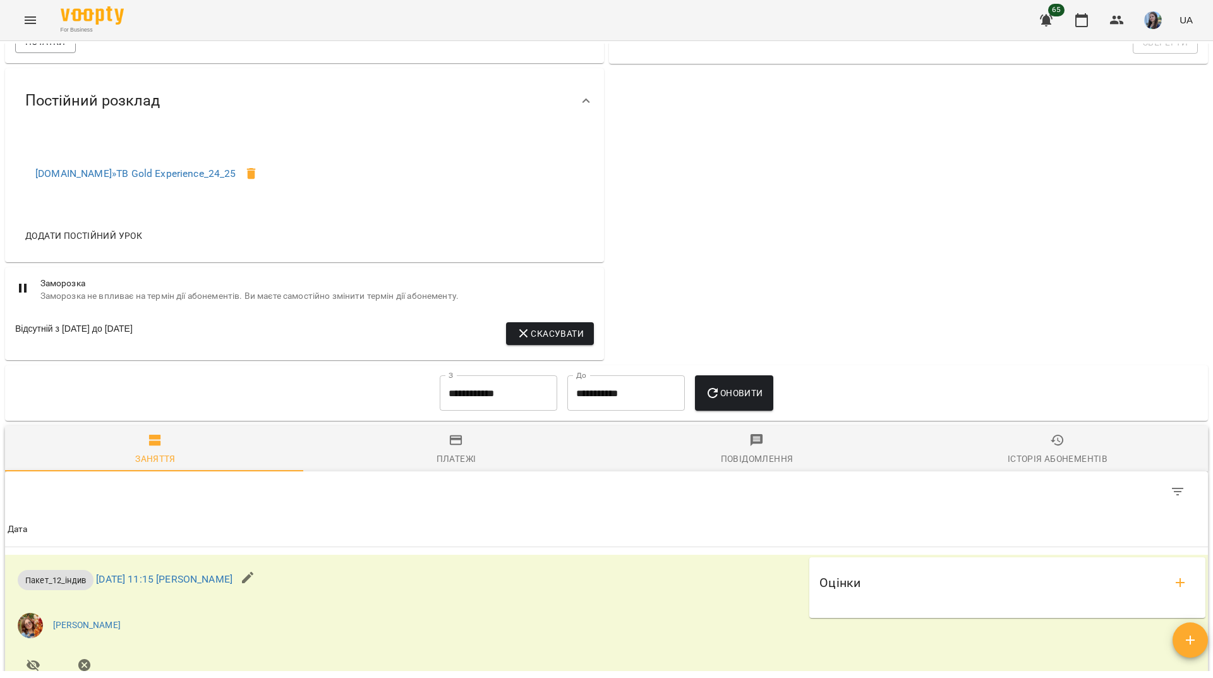
scroll to position [355, 0]
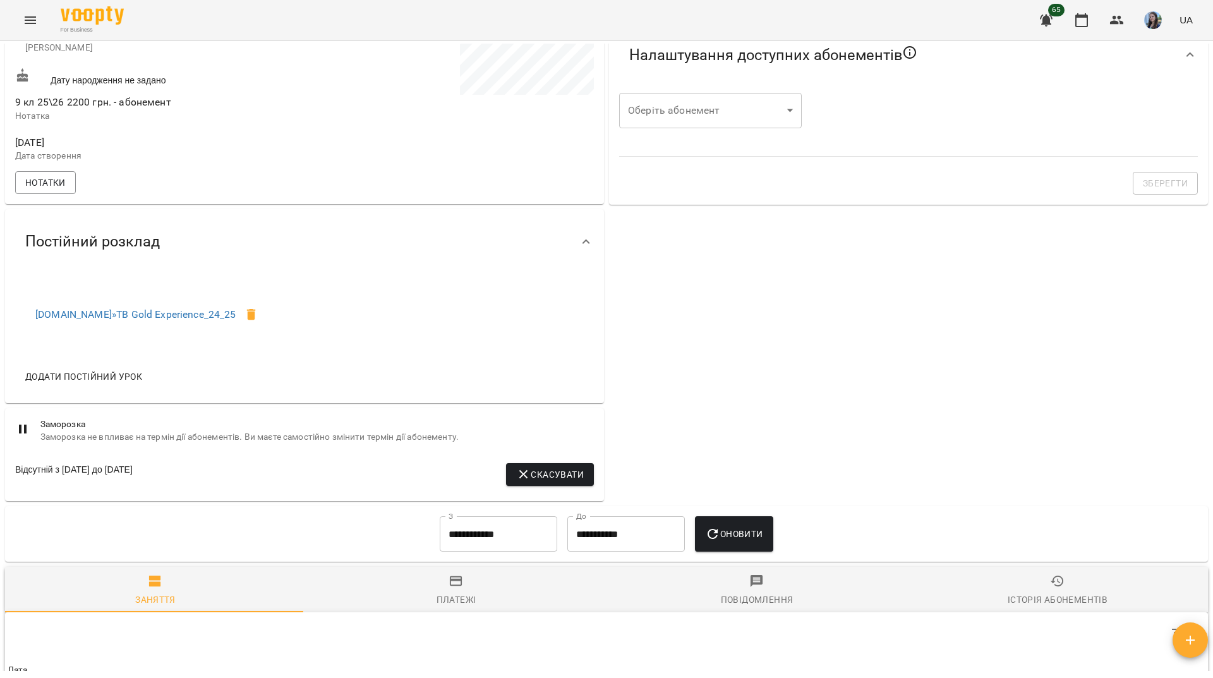
click at [335, 14] on div "For Business 65 UA" at bounding box center [606, 20] width 1213 height 40
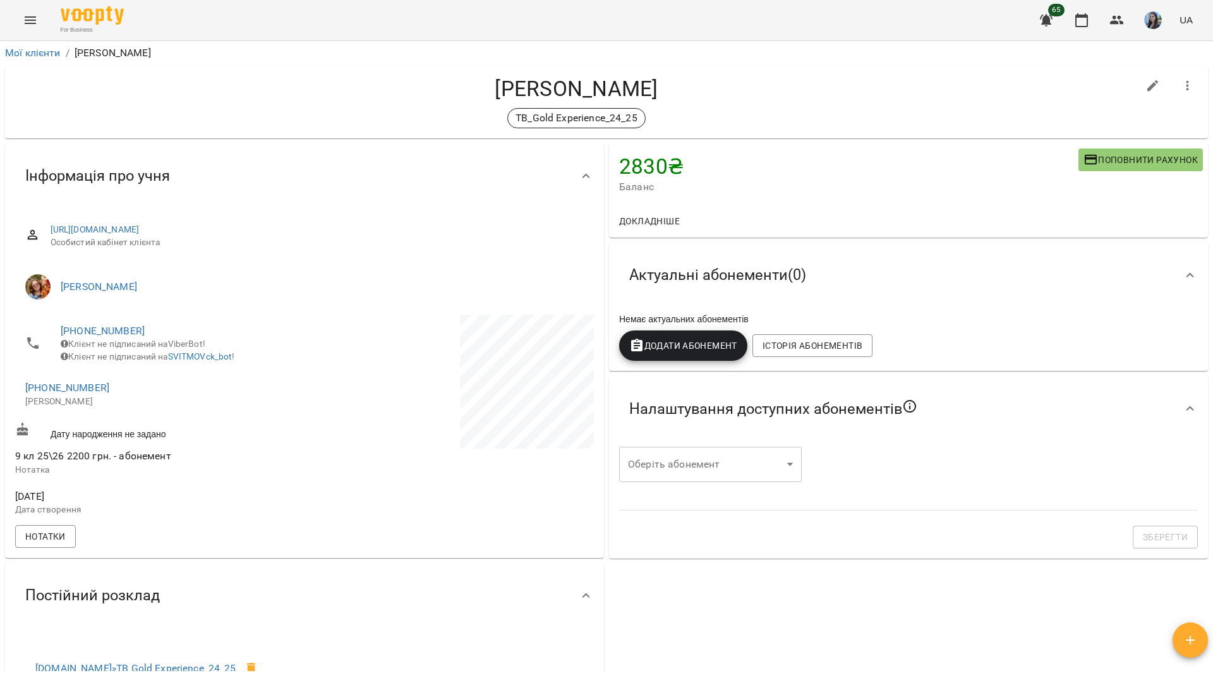
scroll to position [0, 0]
click at [117, 330] on link "+380509728420" at bounding box center [103, 331] width 84 height 12
click at [147, 363] on img at bounding box center [154, 355] width 19 height 19
click at [220, 109] on div "TB_Gold Experience_24_25" at bounding box center [576, 119] width 1123 height 20
click at [471, 8] on div "For Business 65 UA" at bounding box center [606, 20] width 1213 height 40
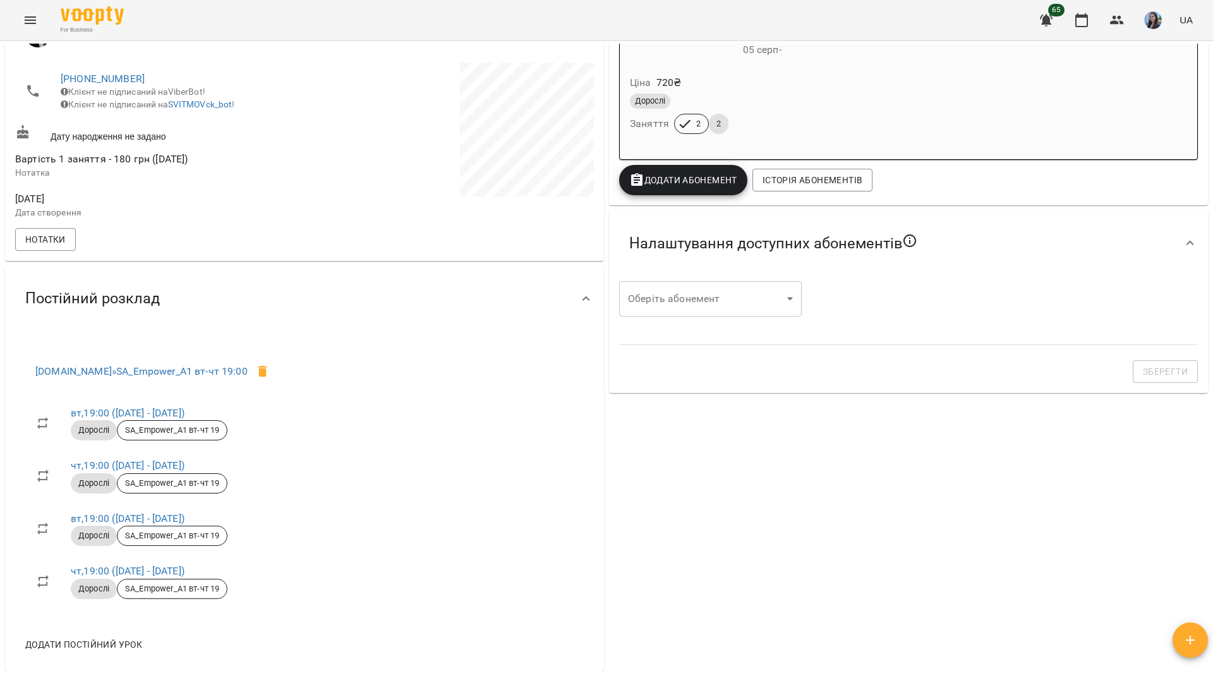
scroll to position [632, 0]
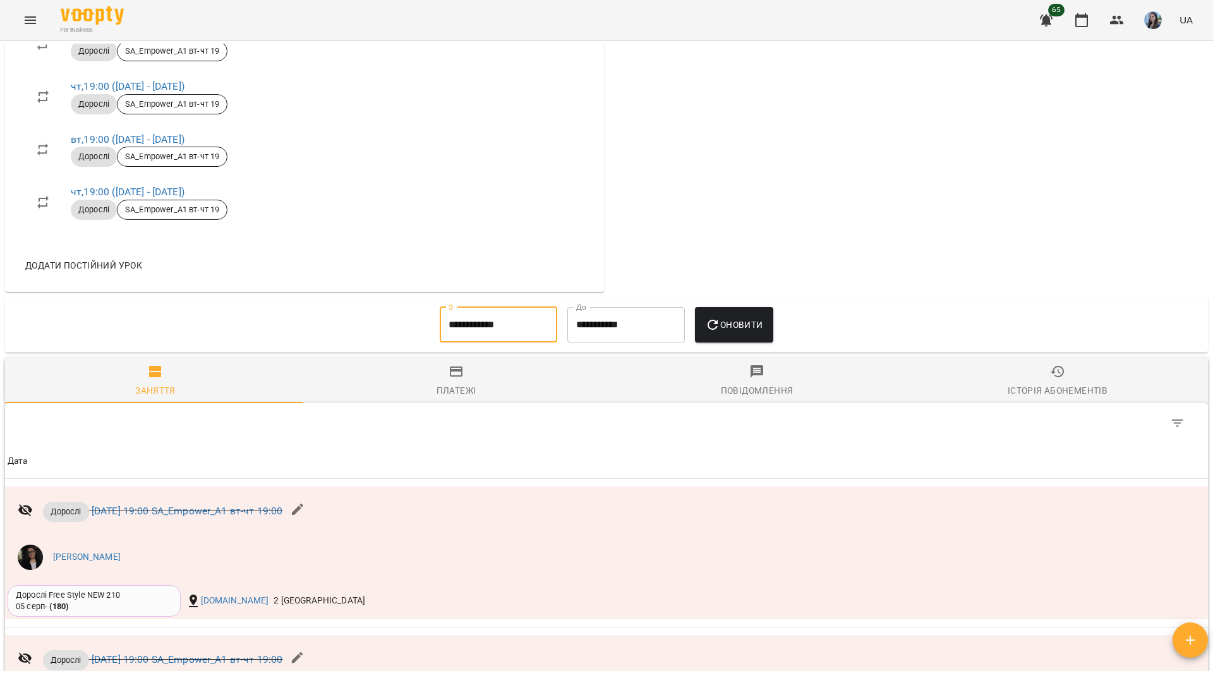
click at [479, 342] on input "**********" at bounding box center [499, 324] width 118 height 35
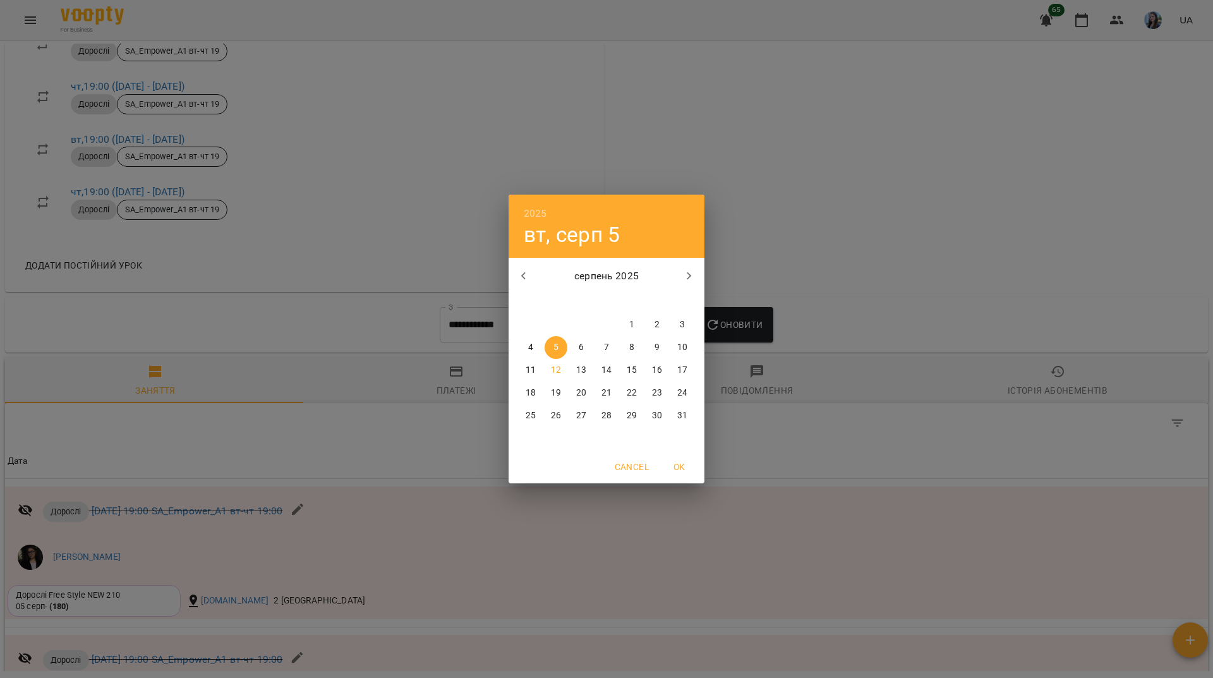
click at [518, 278] on icon "button" at bounding box center [523, 276] width 15 height 15
click at [561, 324] on span "1" at bounding box center [556, 324] width 23 height 13
type input "**********"
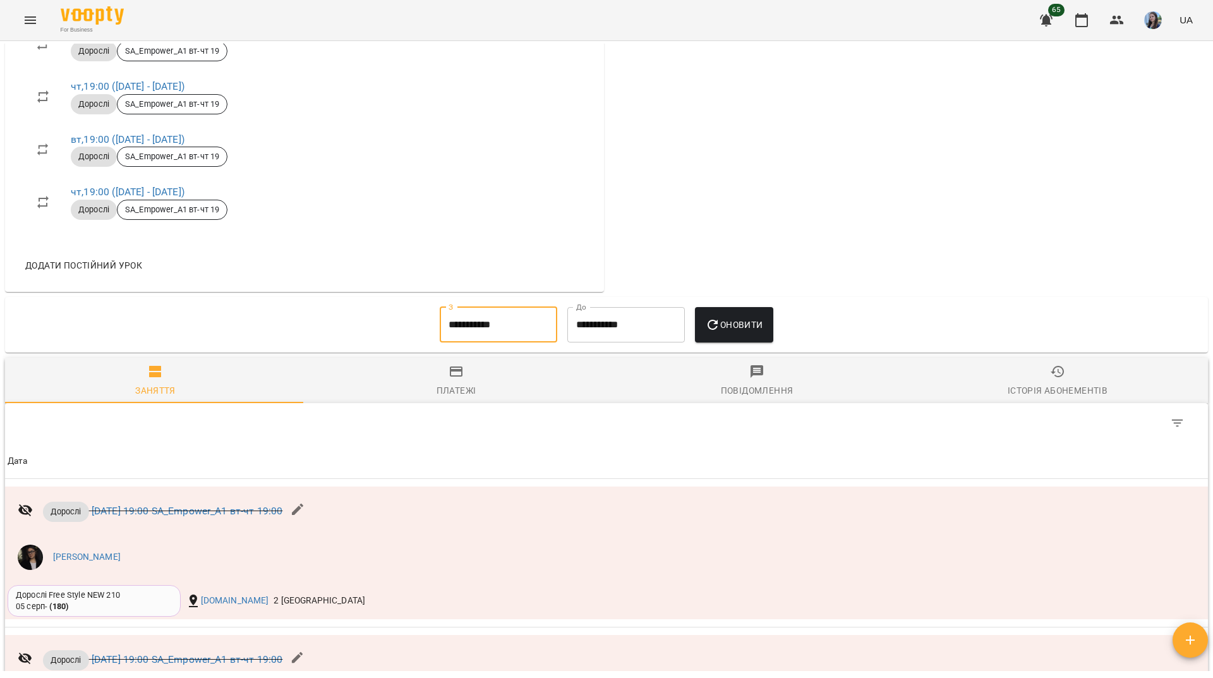
click at [713, 330] on icon "button" at bounding box center [712, 324] width 15 height 15
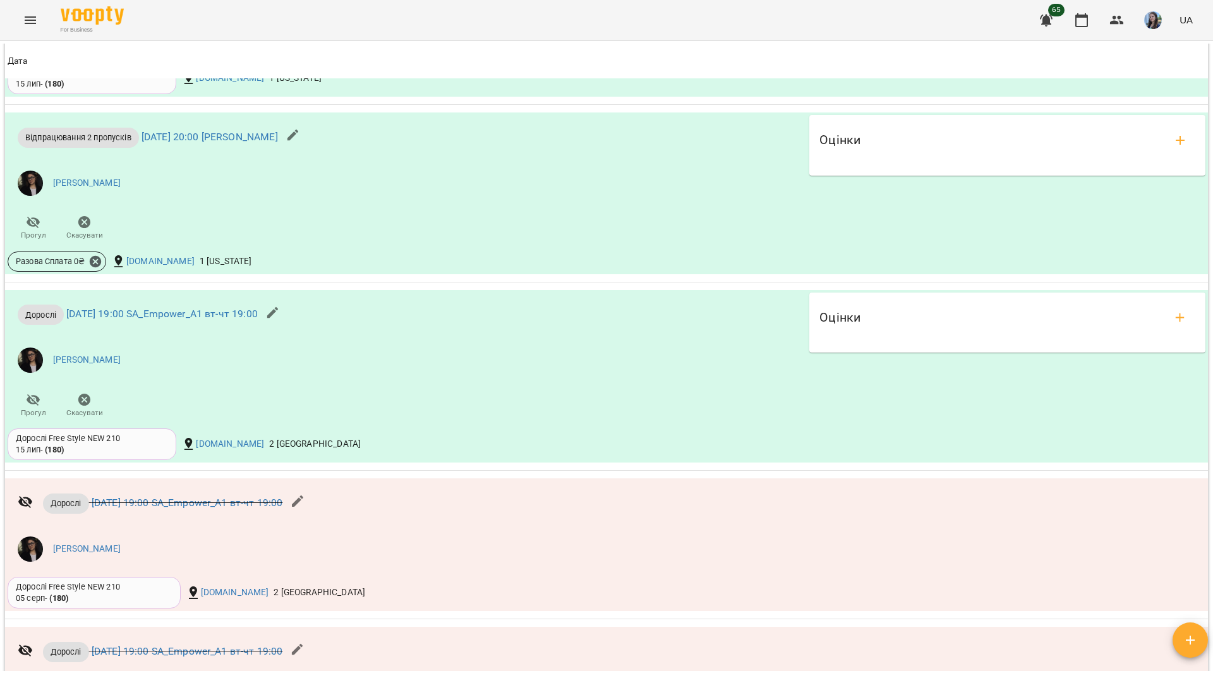
scroll to position [2075, 0]
